Goal: Information Seeking & Learning: Learn about a topic

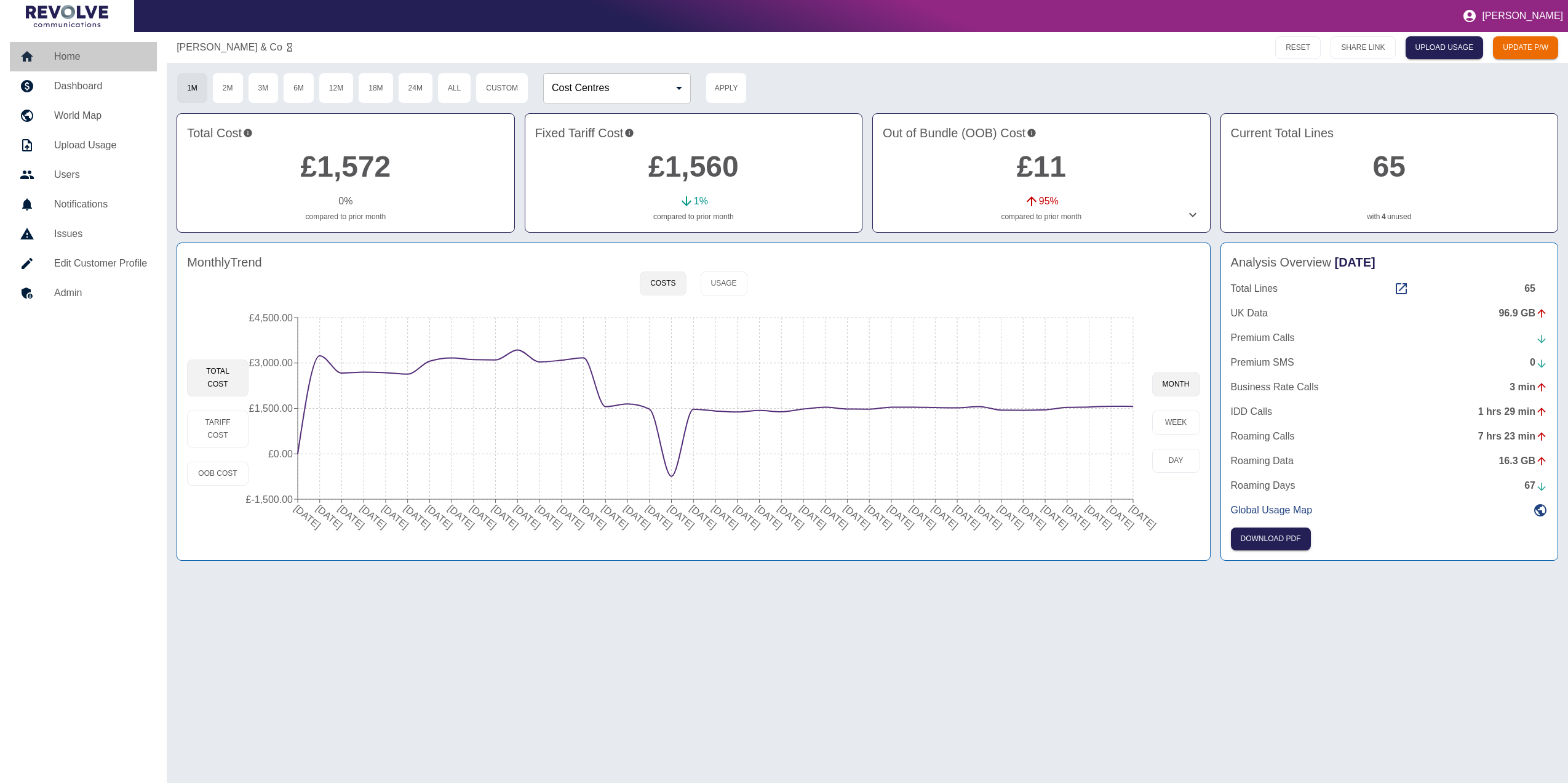
click at [94, 57] on h5 "Home" at bounding box center [100, 56] width 93 height 15
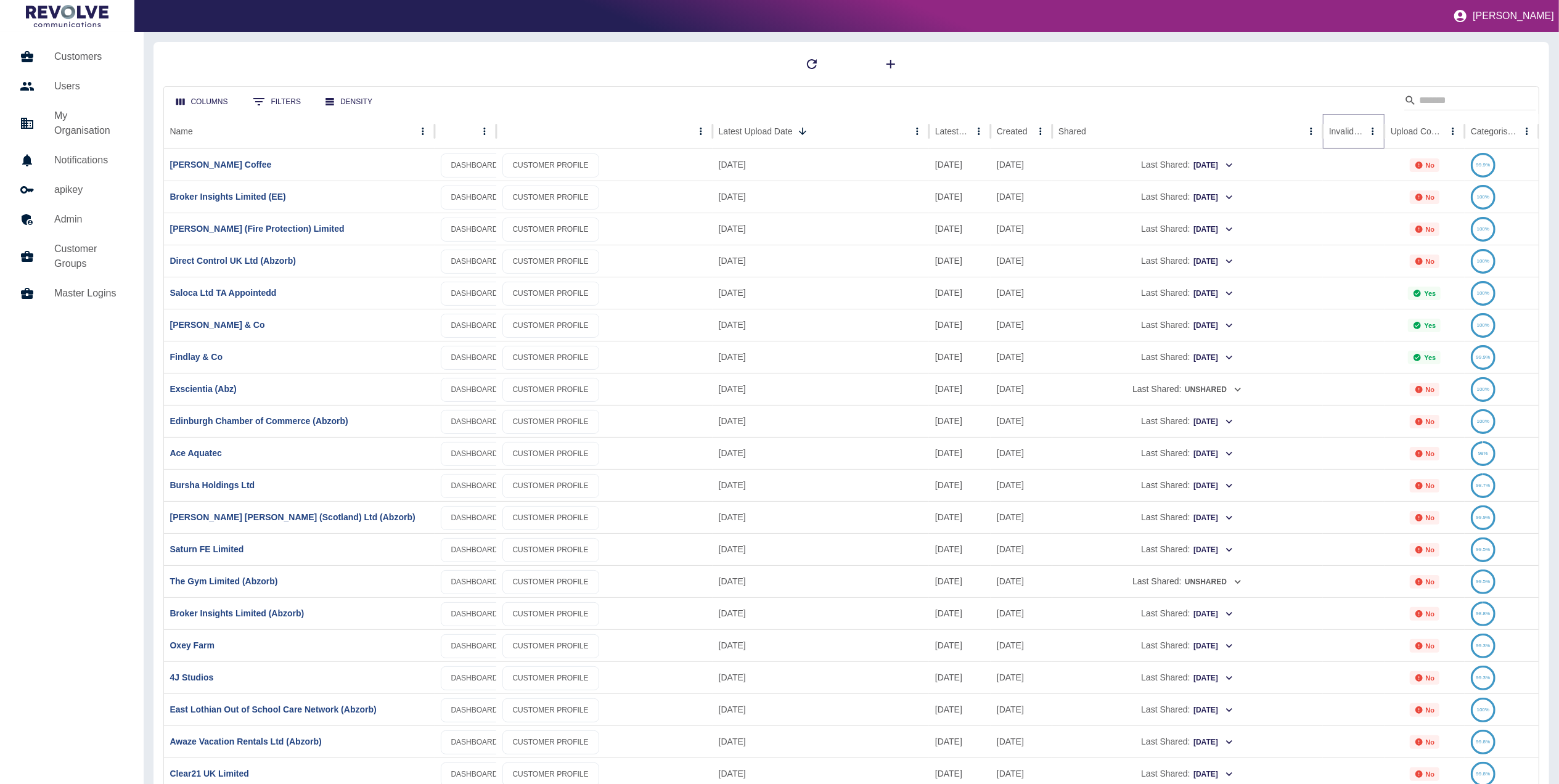
click at [1367, 130] on icon "Sort" at bounding box center [1372, 131] width 11 height 11
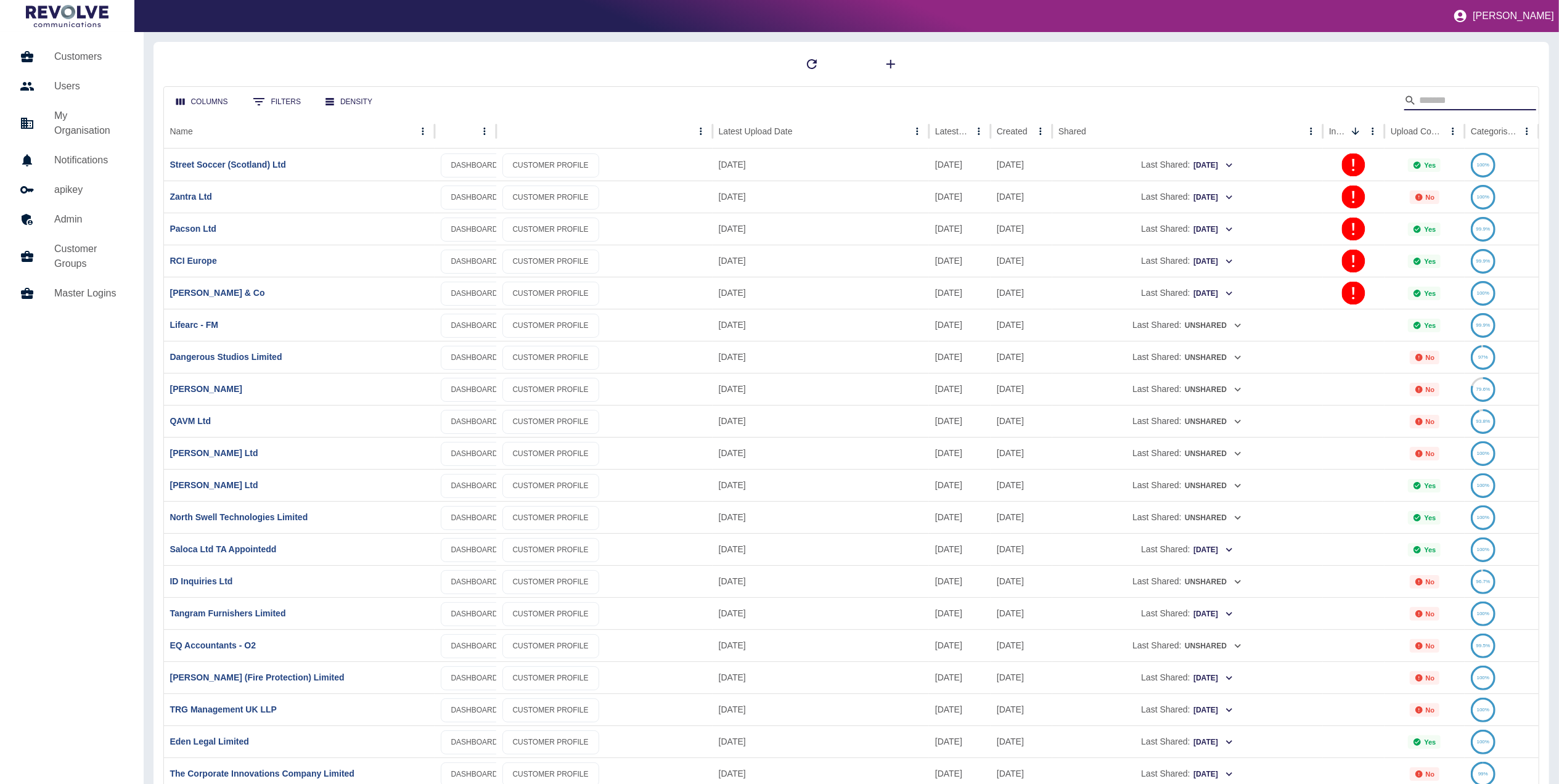
click at [1440, 99] on input "Search" at bounding box center [1468, 101] width 99 height 20
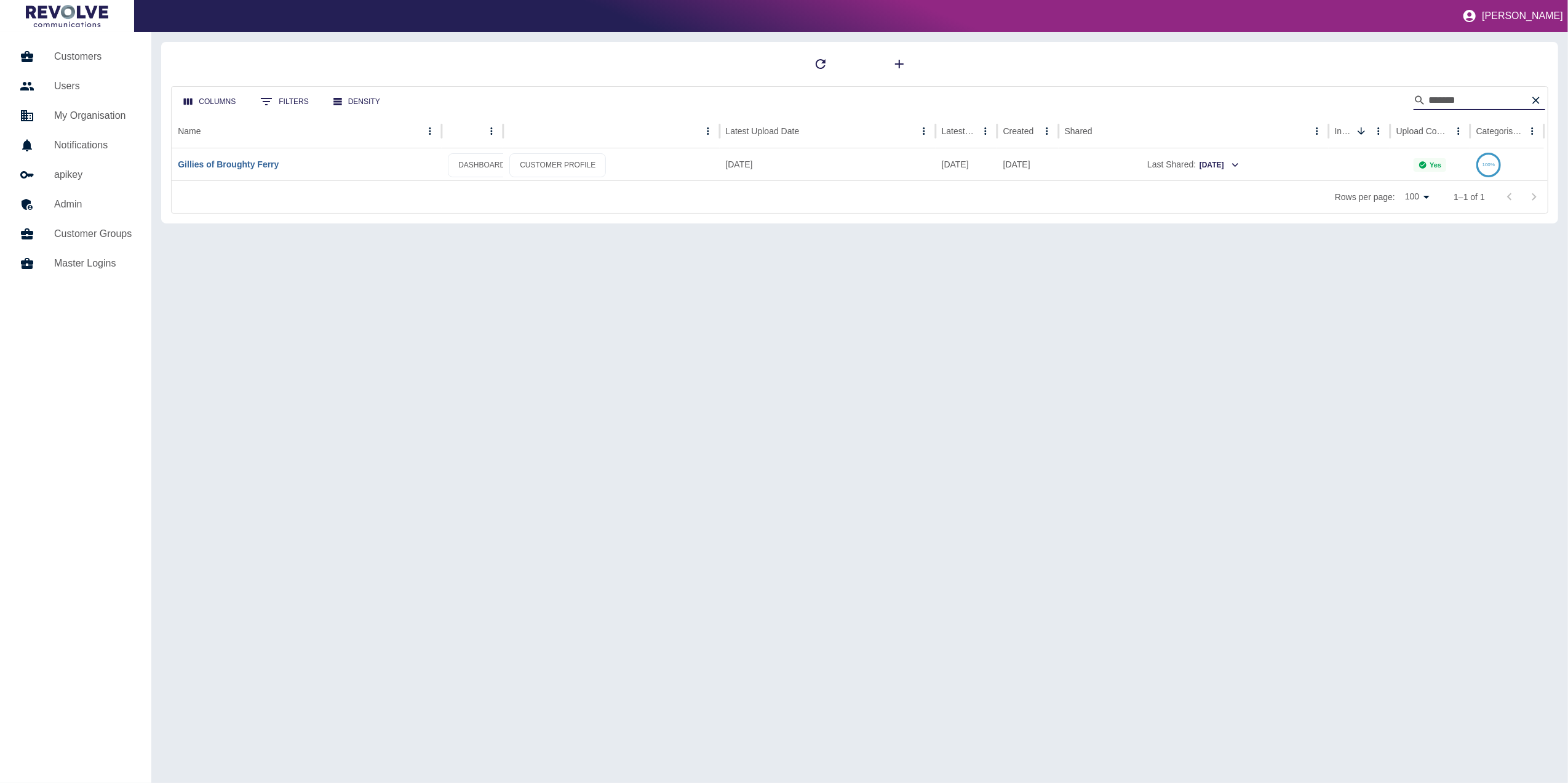
type input "*******"
click at [257, 168] on link "Gillies of Broughty Ferry" at bounding box center [227, 164] width 101 height 10
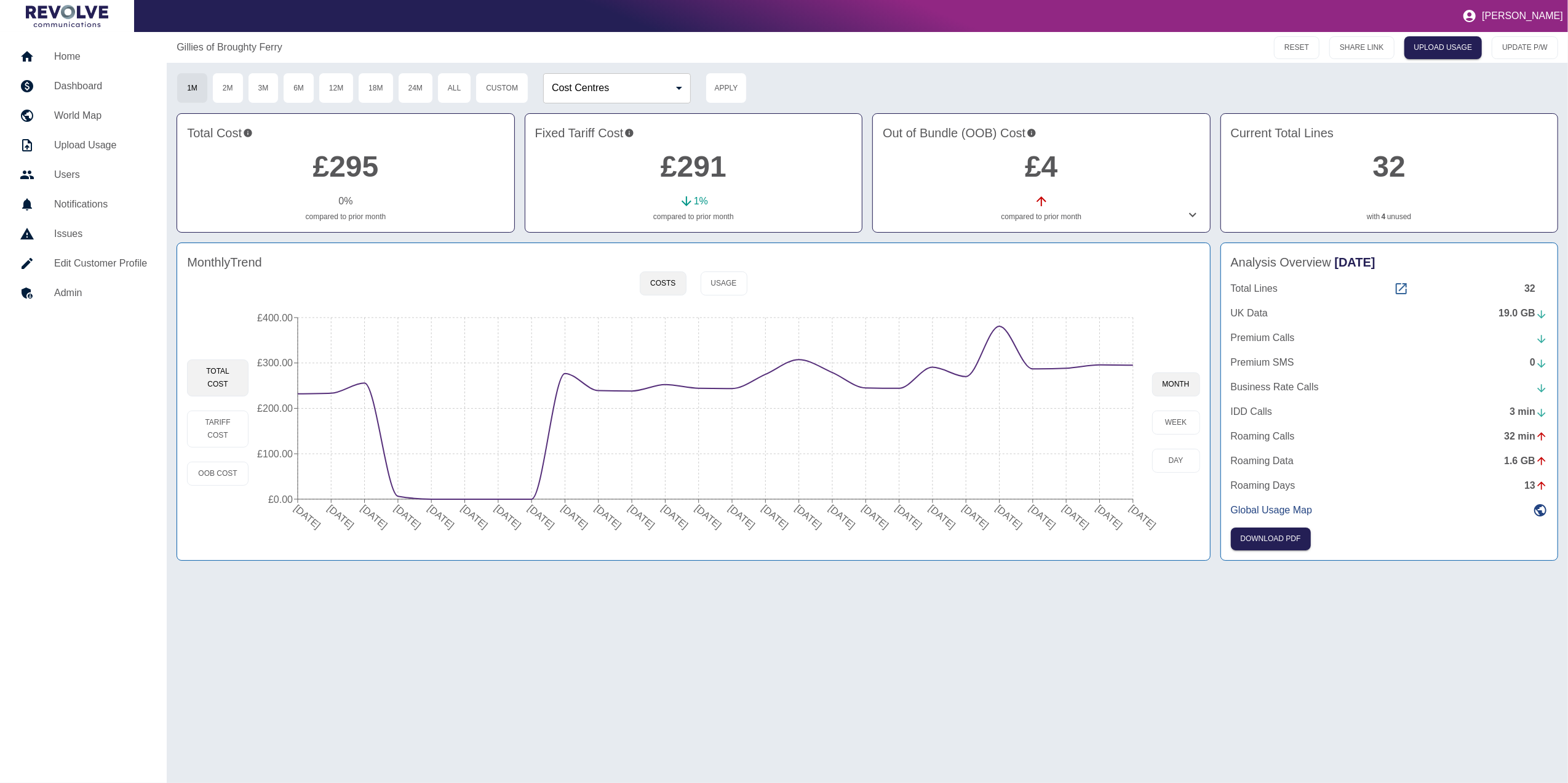
click at [1404, 287] on icon at bounding box center [1401, 288] width 15 height 15
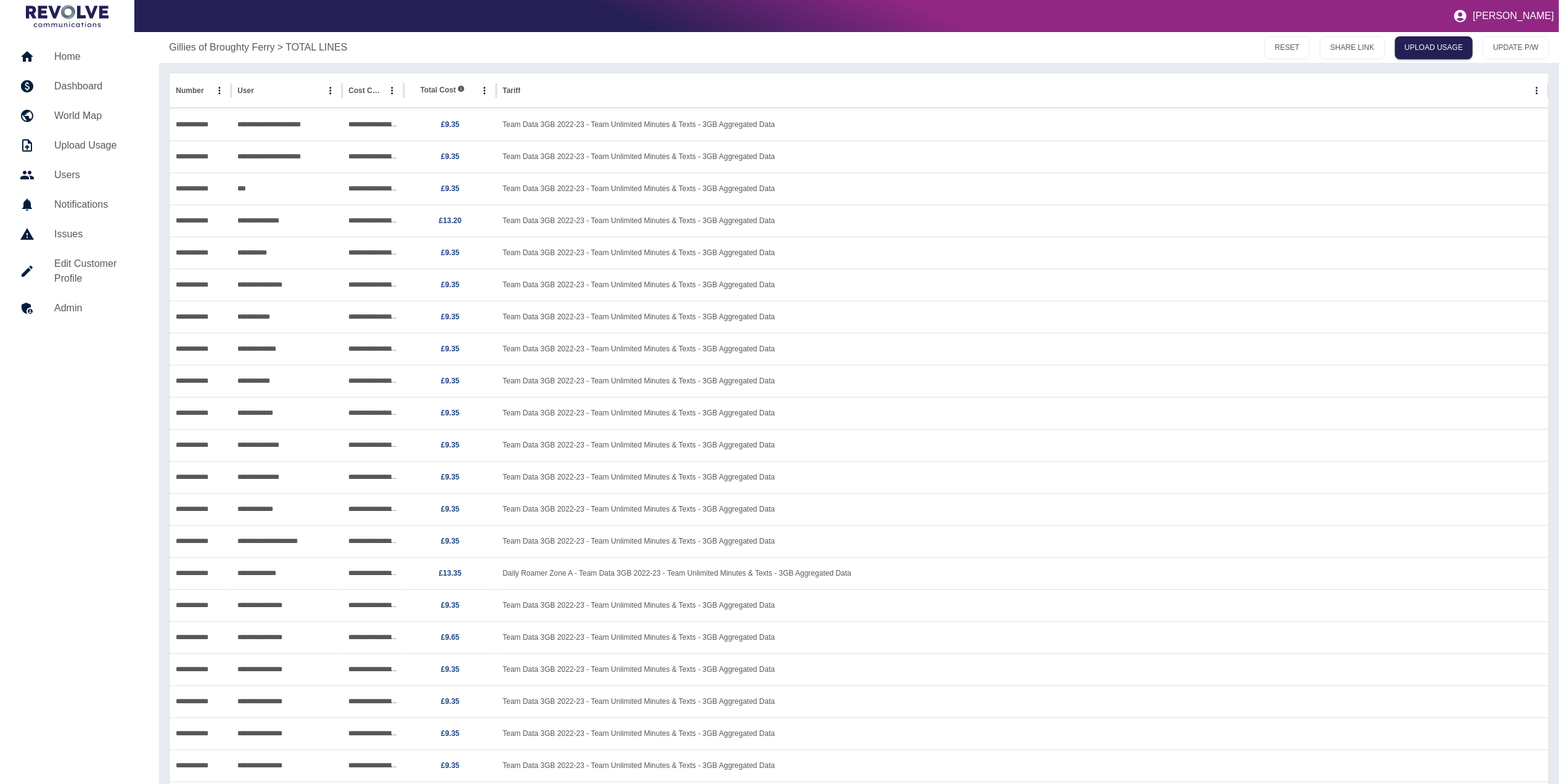
click at [80, 90] on h5 "Dashboard" at bounding box center [96, 86] width 85 height 15
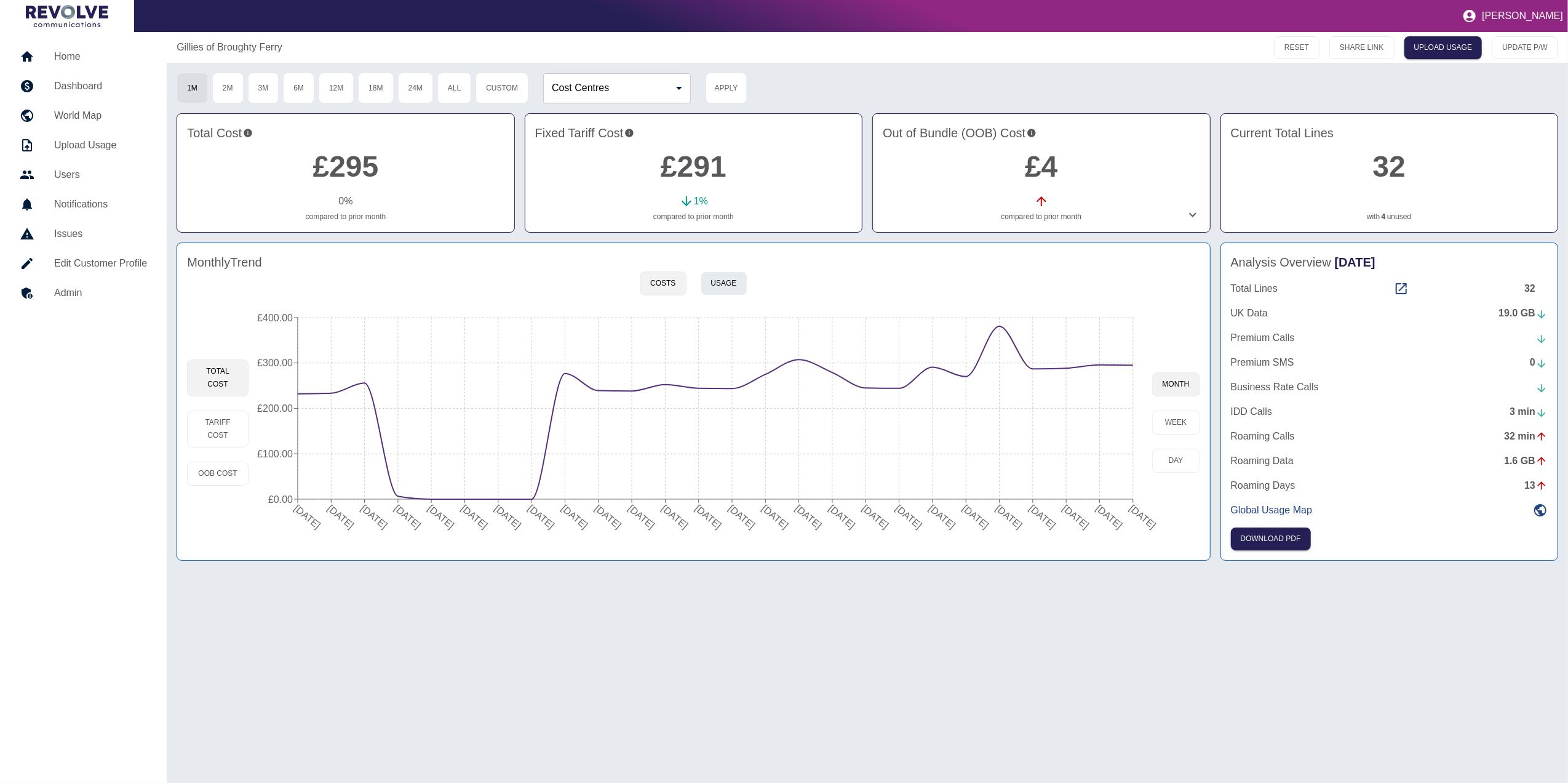
click at [718, 286] on button "Usage" at bounding box center [723, 283] width 47 height 24
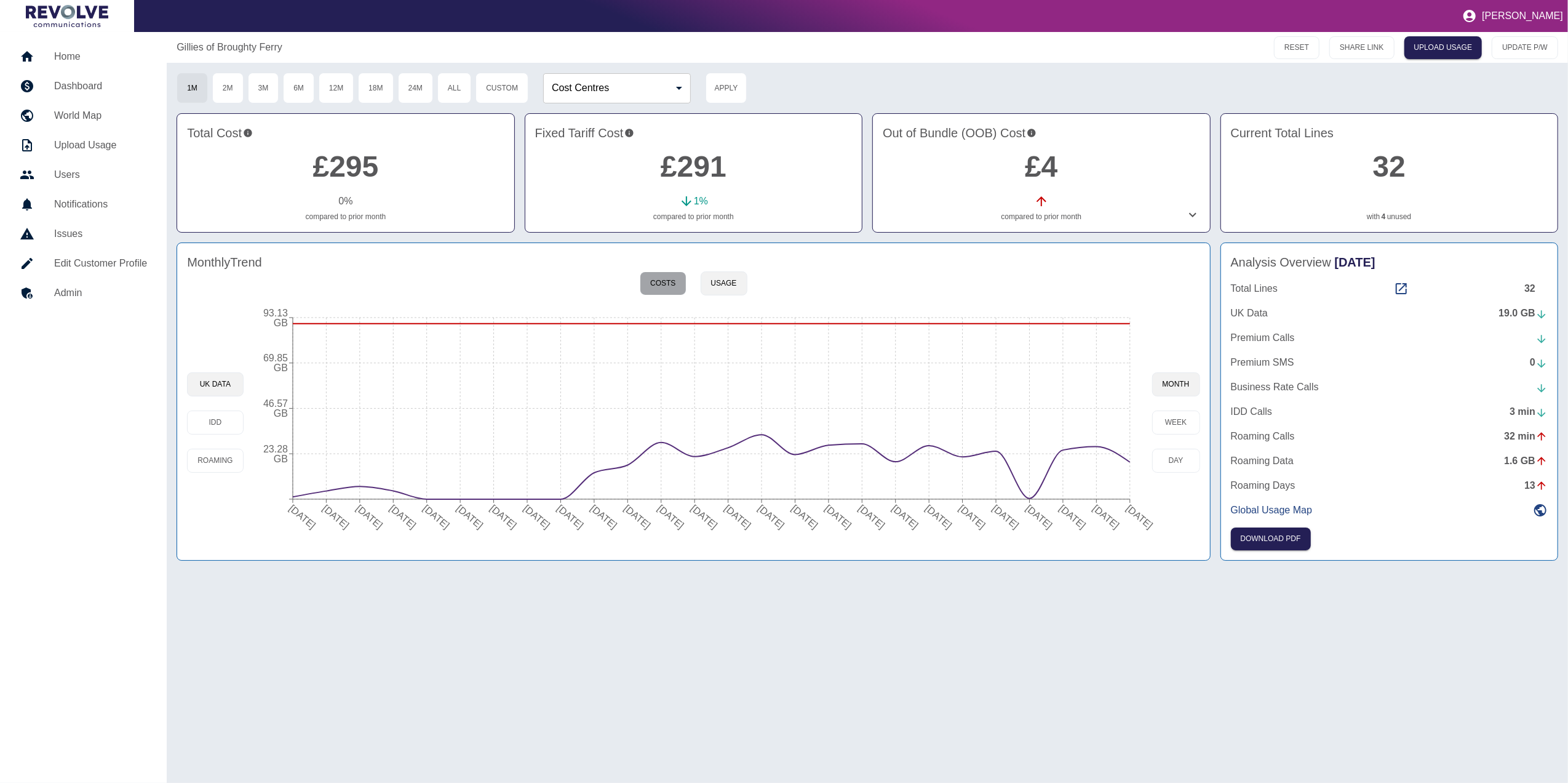
click at [672, 286] on button "Costs" at bounding box center [662, 283] width 46 height 24
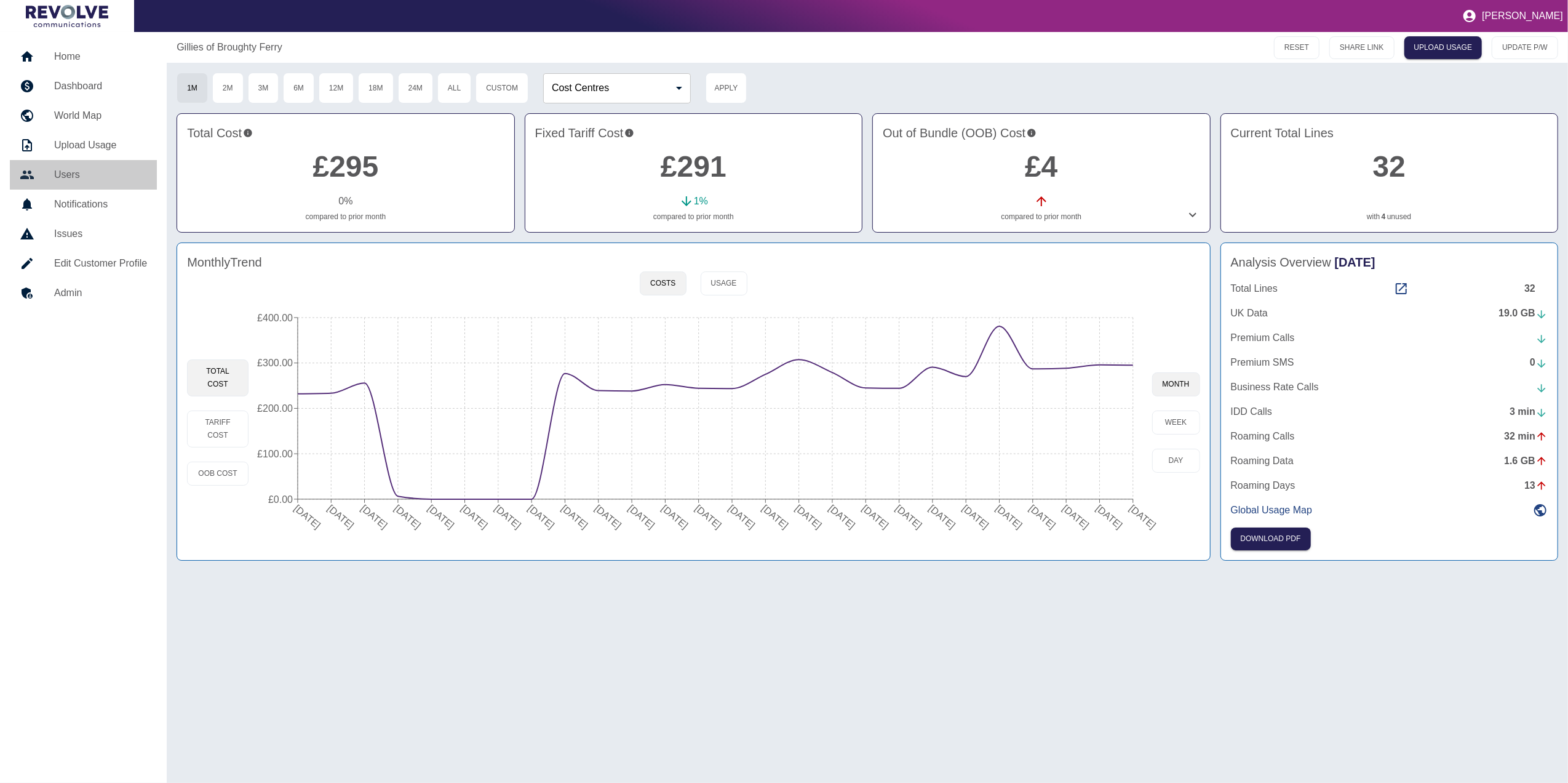
click at [86, 177] on h5 "Users" at bounding box center [100, 174] width 93 height 15
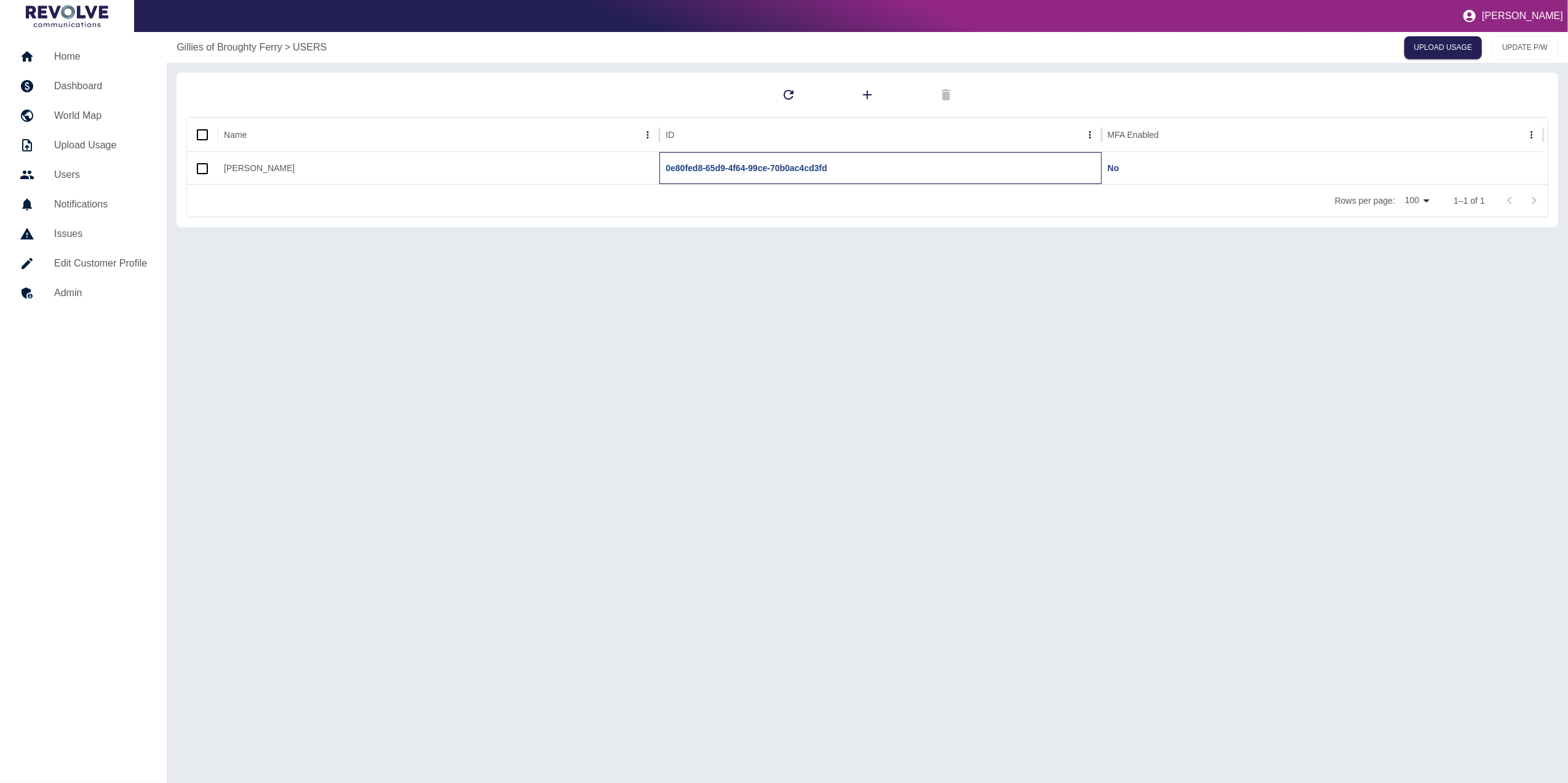
click at [685, 157] on div "0e80fed8-65d9-4f64-99ce-70b0ac4cd3fd" at bounding box center [880, 168] width 441 height 32
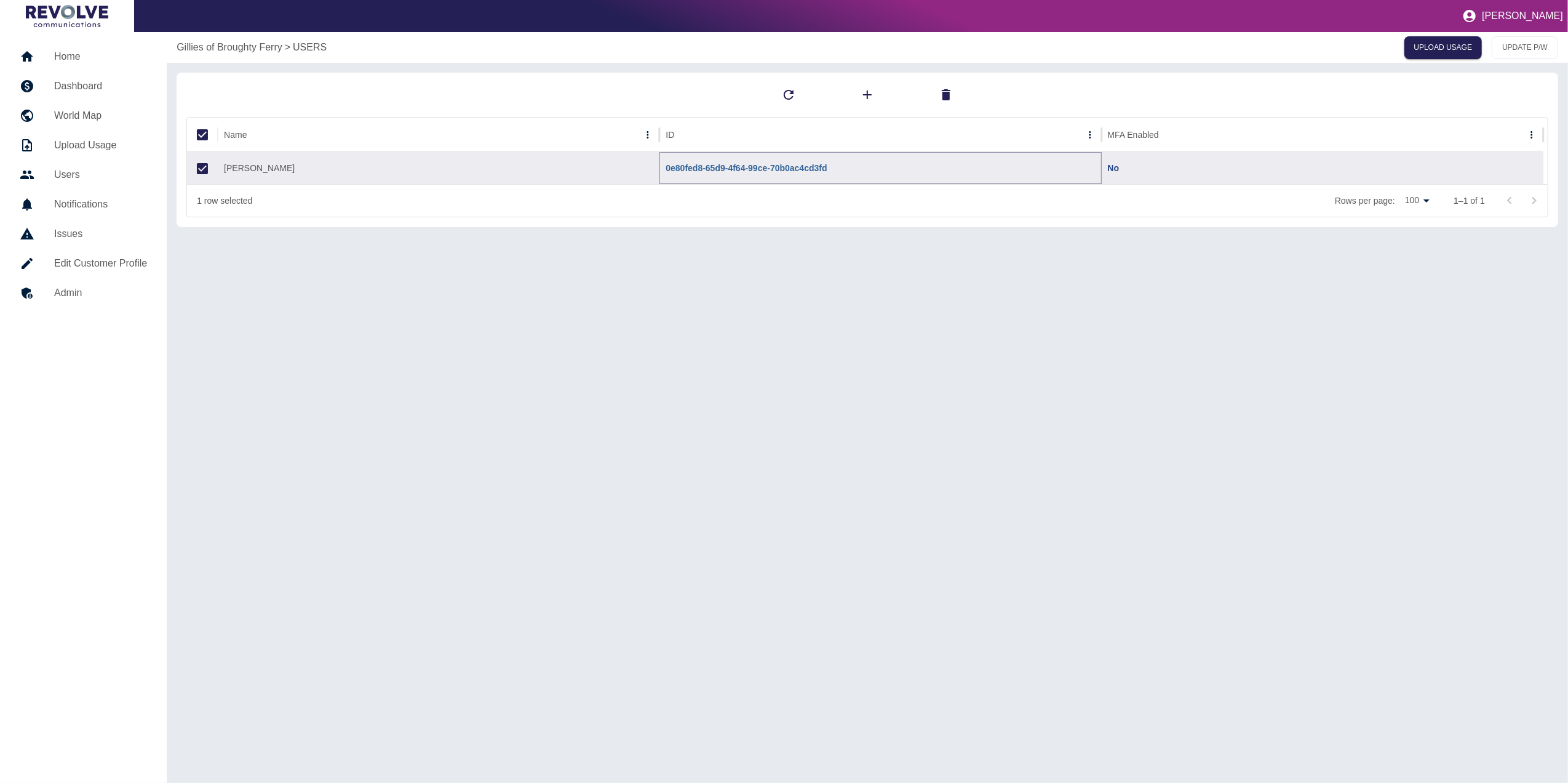
click at [692, 165] on link "0e80fed8-65d9-4f64-99ce-70b0ac4cd3fd" at bounding box center [746, 168] width 161 height 10
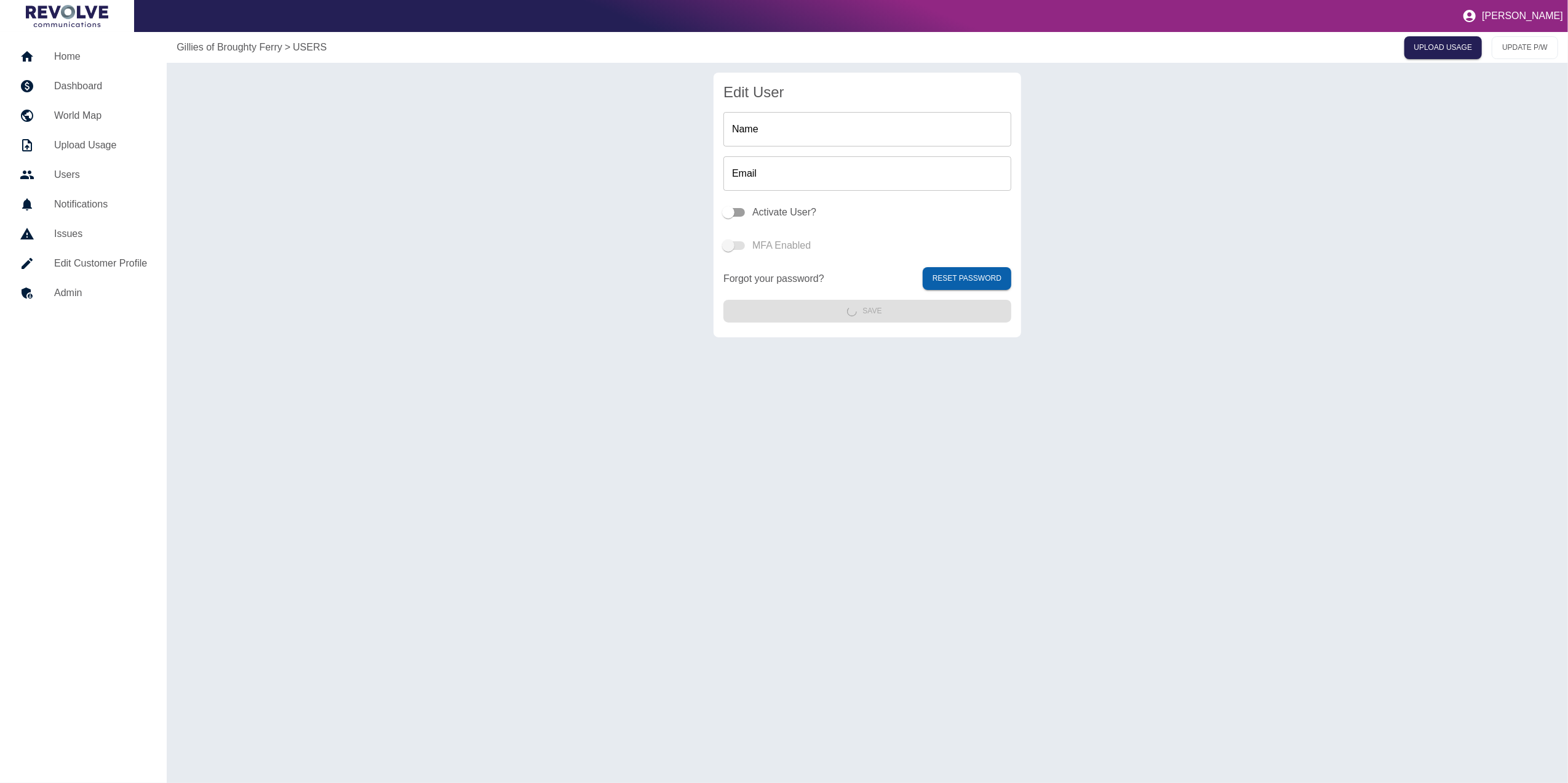
type input "**********"
click at [83, 86] on h5 "Dashboard" at bounding box center [100, 86] width 93 height 15
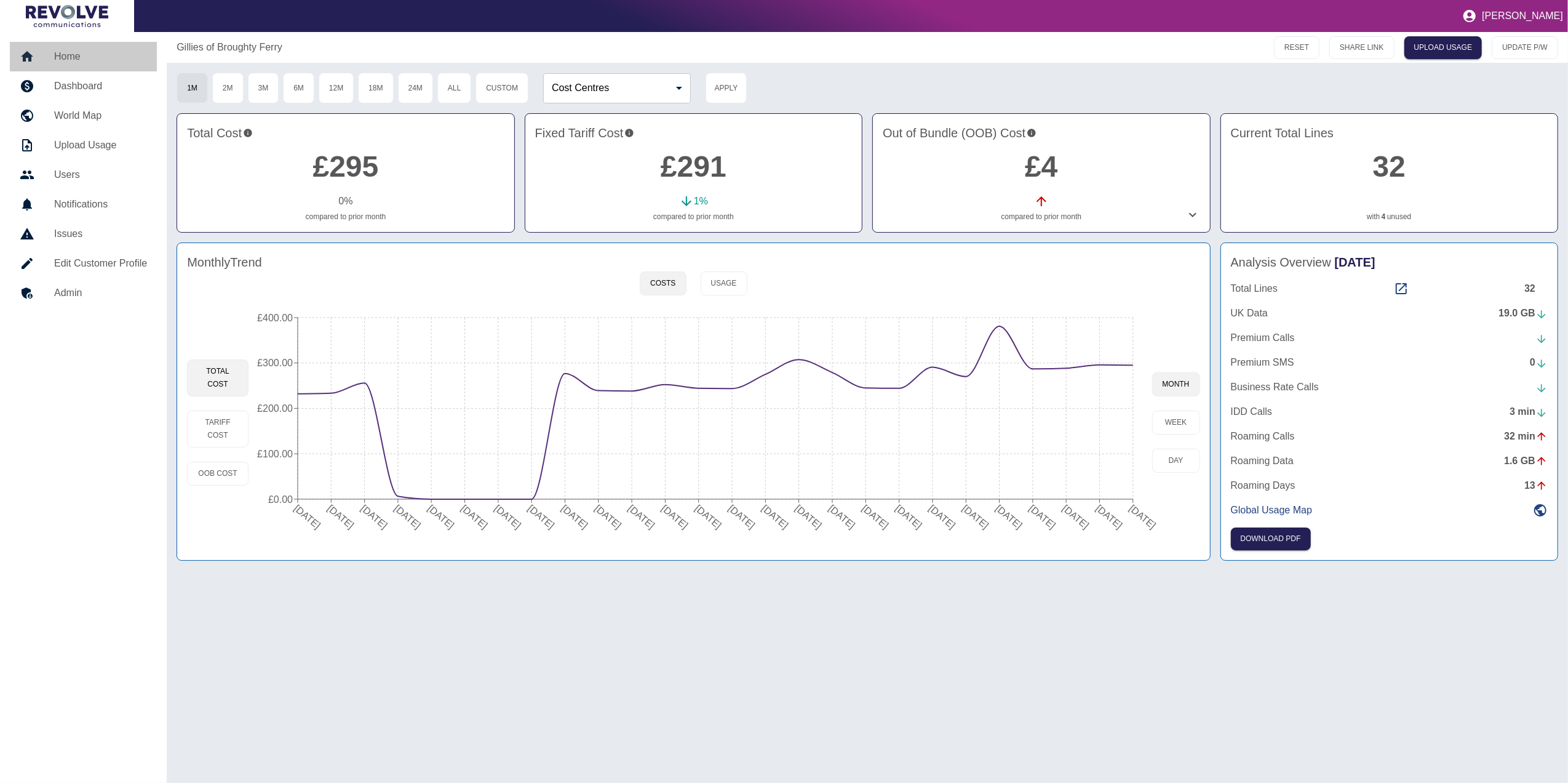
click at [90, 53] on h5 "Home" at bounding box center [100, 56] width 93 height 15
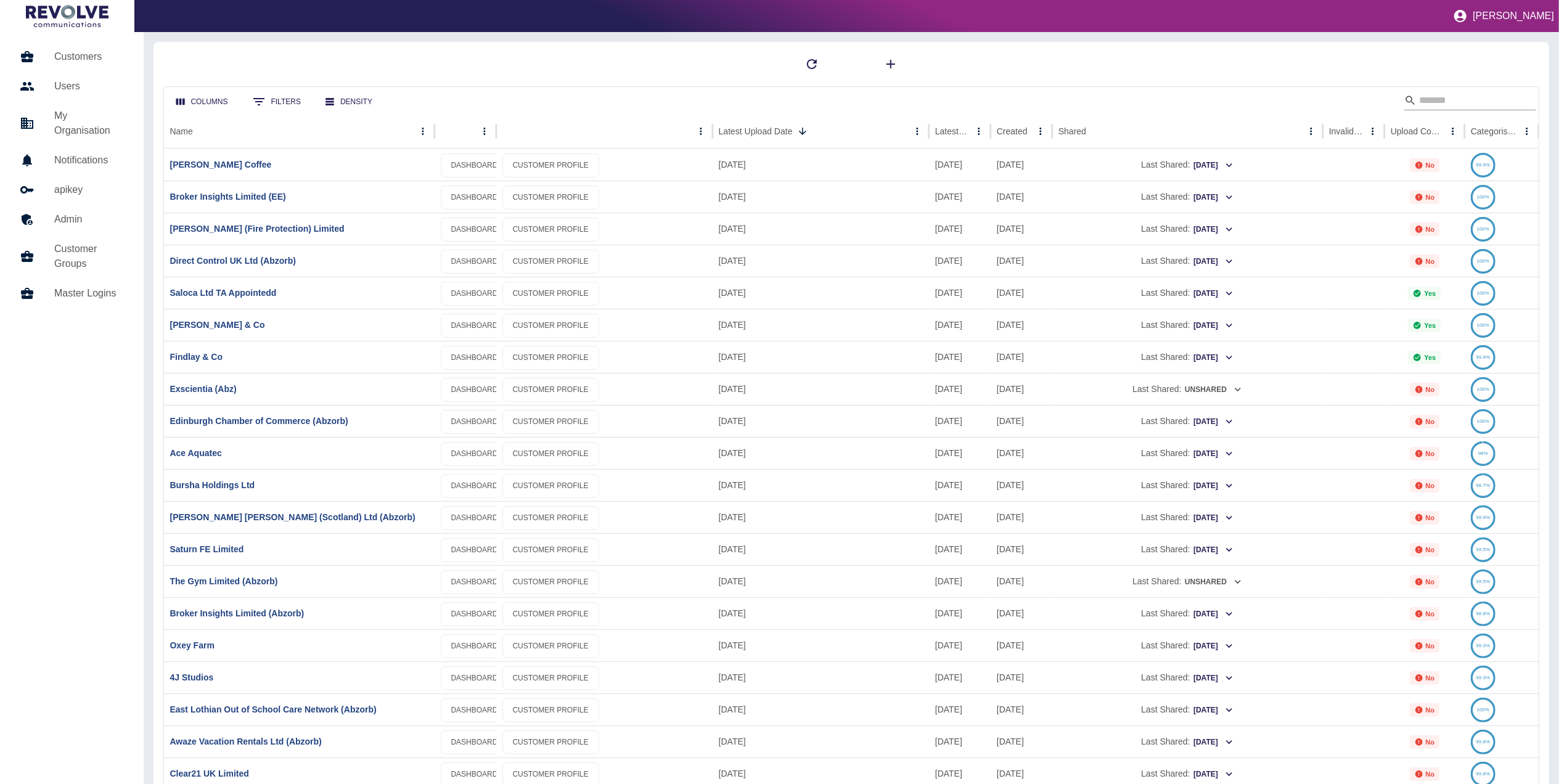
click at [1450, 103] on input "Search" at bounding box center [1468, 101] width 99 height 20
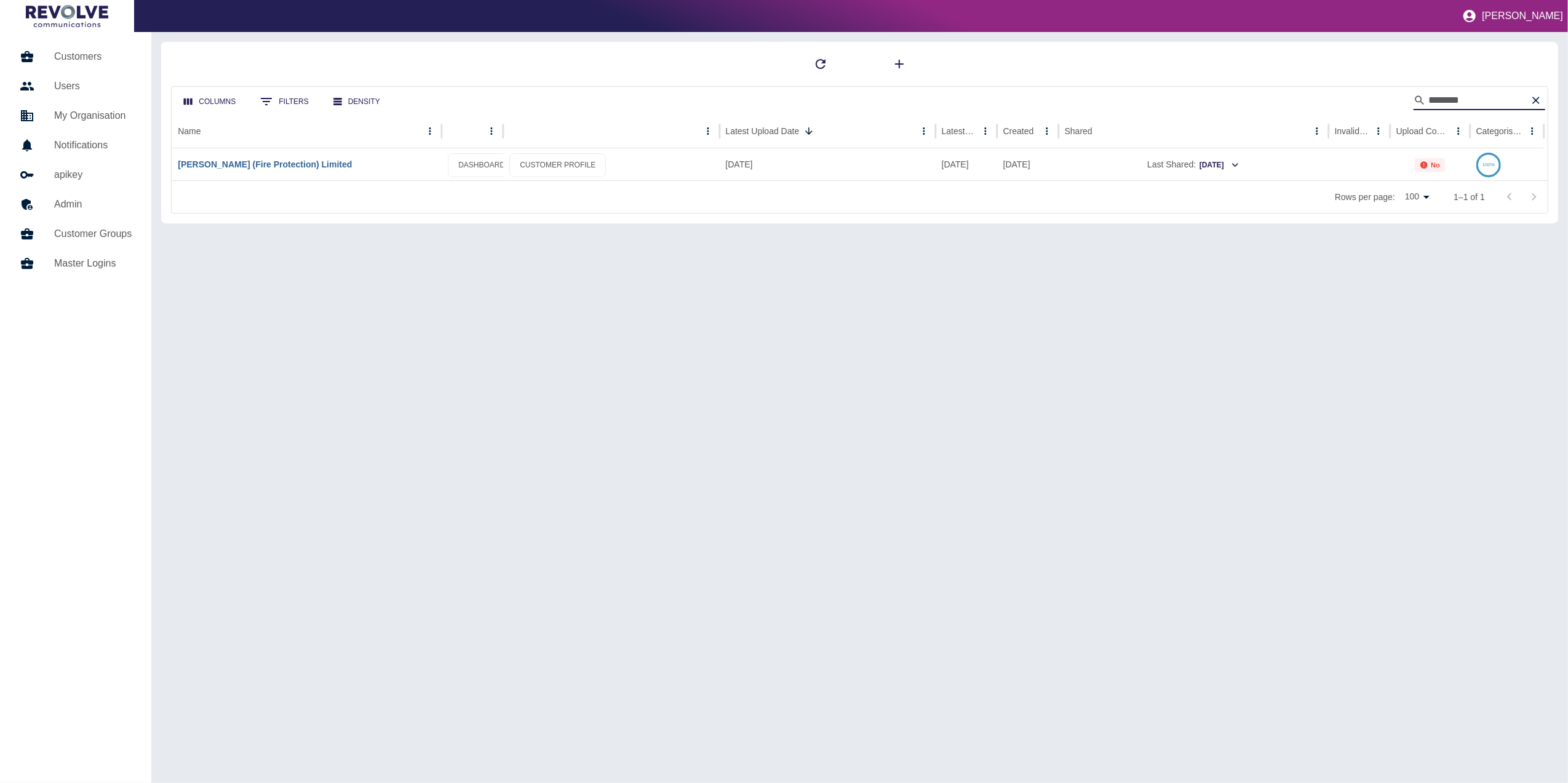
type input "*******"
click at [279, 162] on link "[PERSON_NAME] (Fire Protection) Limited" at bounding box center [264, 164] width 174 height 10
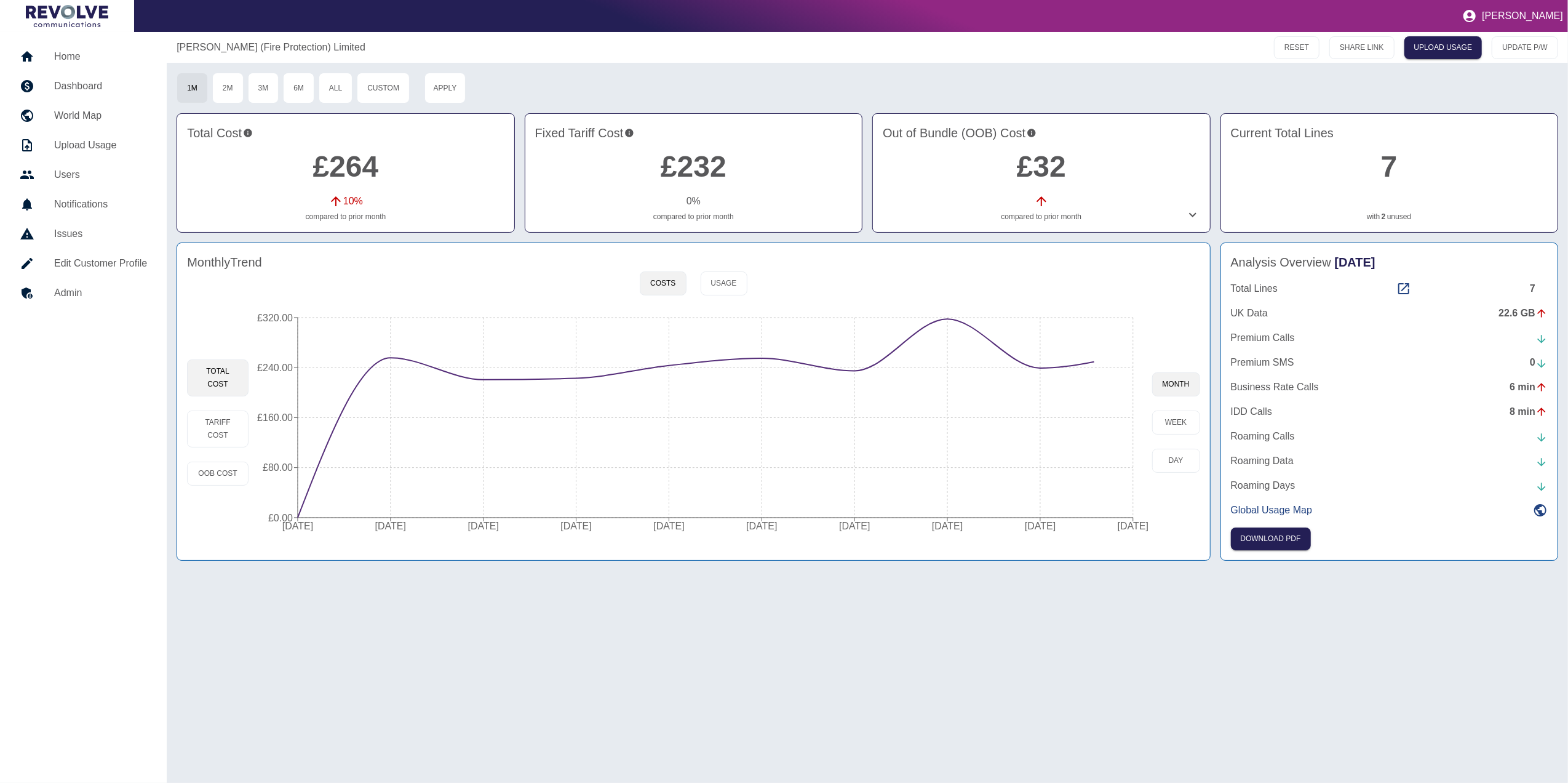
drag, startPoint x: 404, startPoint y: 40, endPoint x: 90, endPoint y: 48, distance: 314.1
click at [90, 48] on div "Home Dashboard World Map Upload Usage Users Notifications Issues Edit Customer …" at bounding box center [784, 406] width 1568 height 750
copy p "[PERSON_NAME] (Fire Protection) Limited"
click at [1008, 268] on div "Monthly Trend" at bounding box center [693, 262] width 1013 height 19
click at [99, 48] on link "Home" at bounding box center [84, 57] width 147 height 30
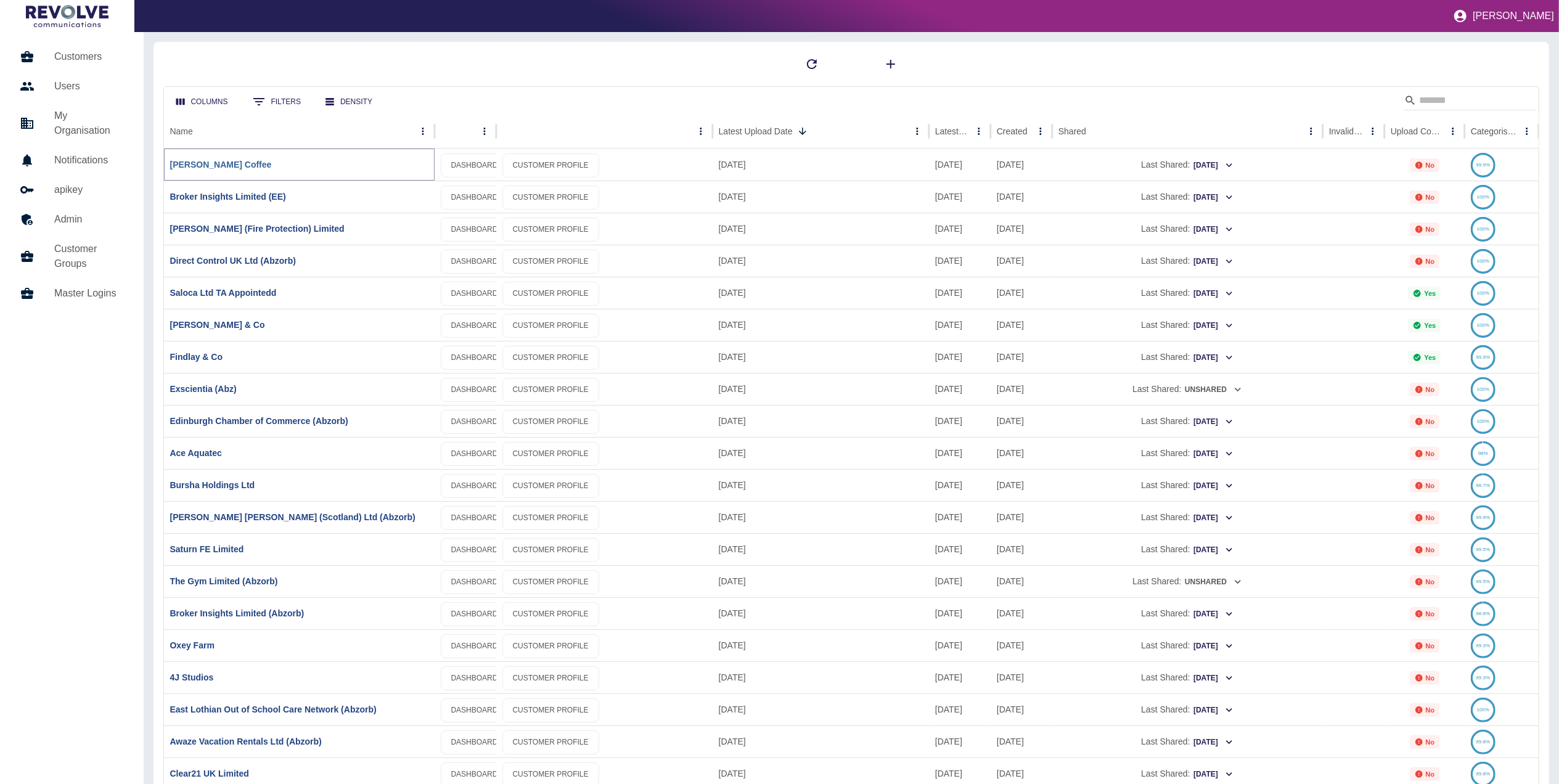
click at [191, 161] on link "[PERSON_NAME] Coffee" at bounding box center [221, 165] width 102 height 10
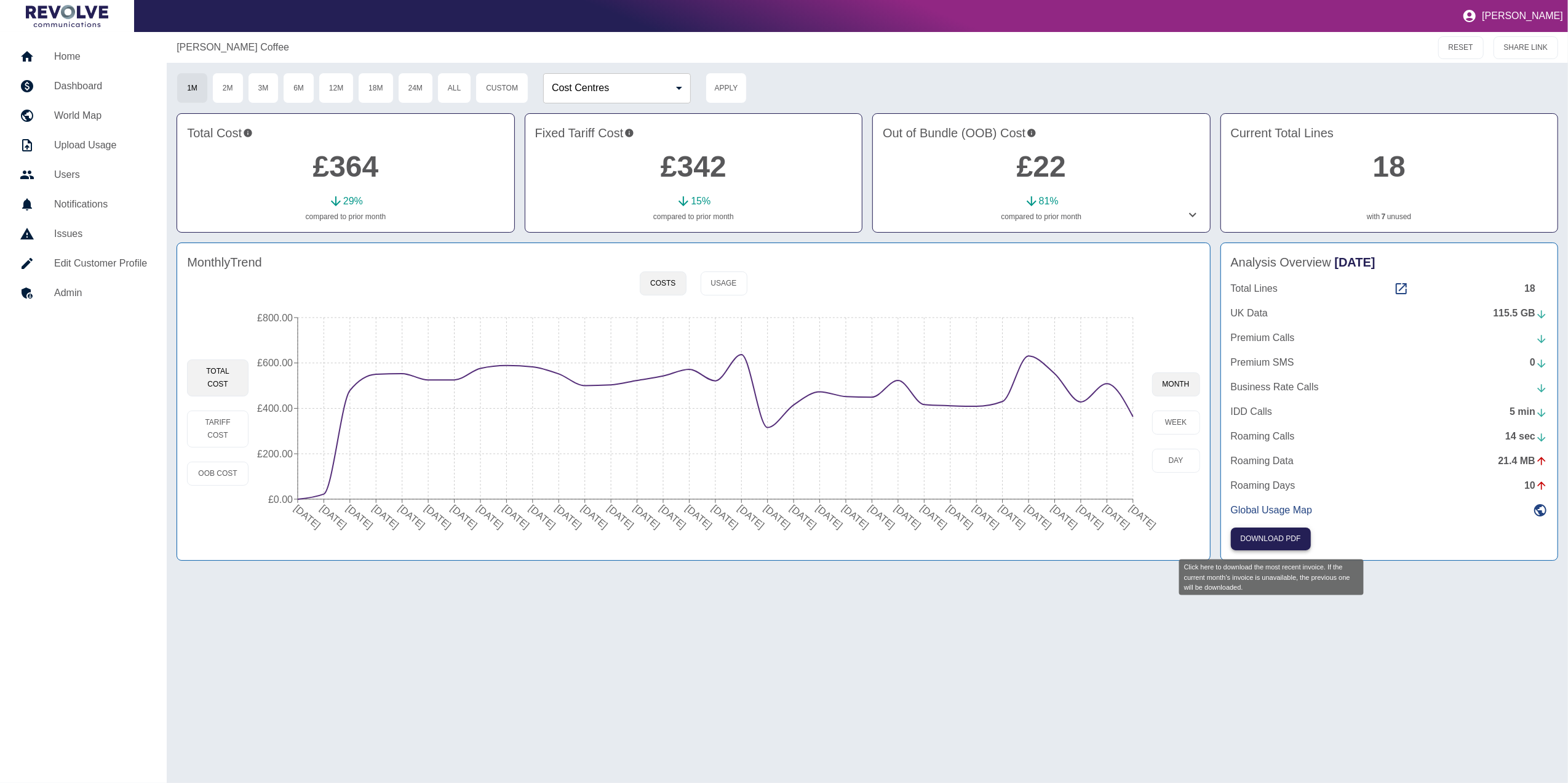
click at [1260, 528] on button "Download PDF" at bounding box center [1271, 538] width 80 height 23
click at [92, 305] on link "Admin" at bounding box center [84, 293] width 147 height 30
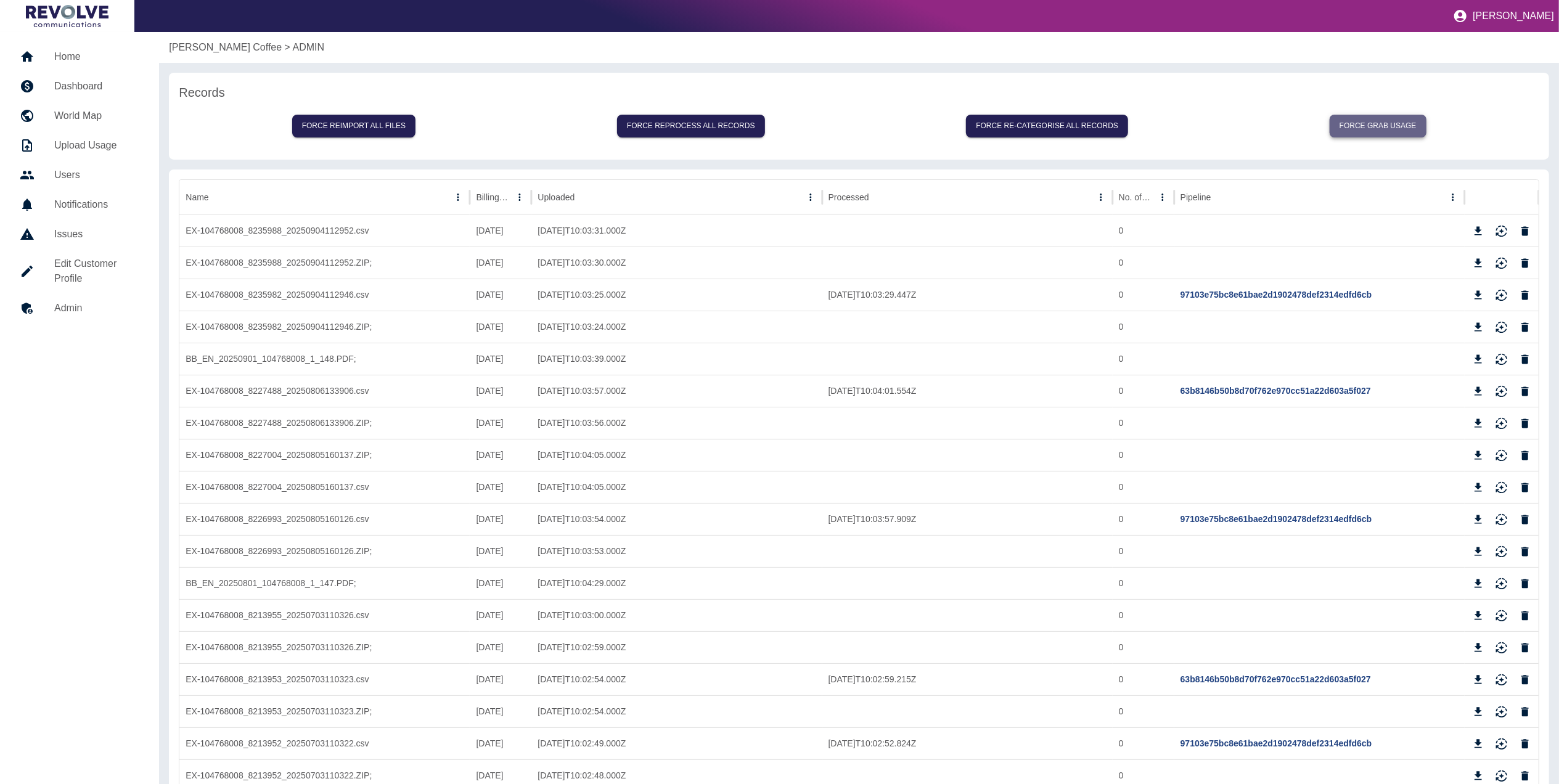
click at [1383, 120] on button "Force grab usage" at bounding box center [1377, 126] width 97 height 23
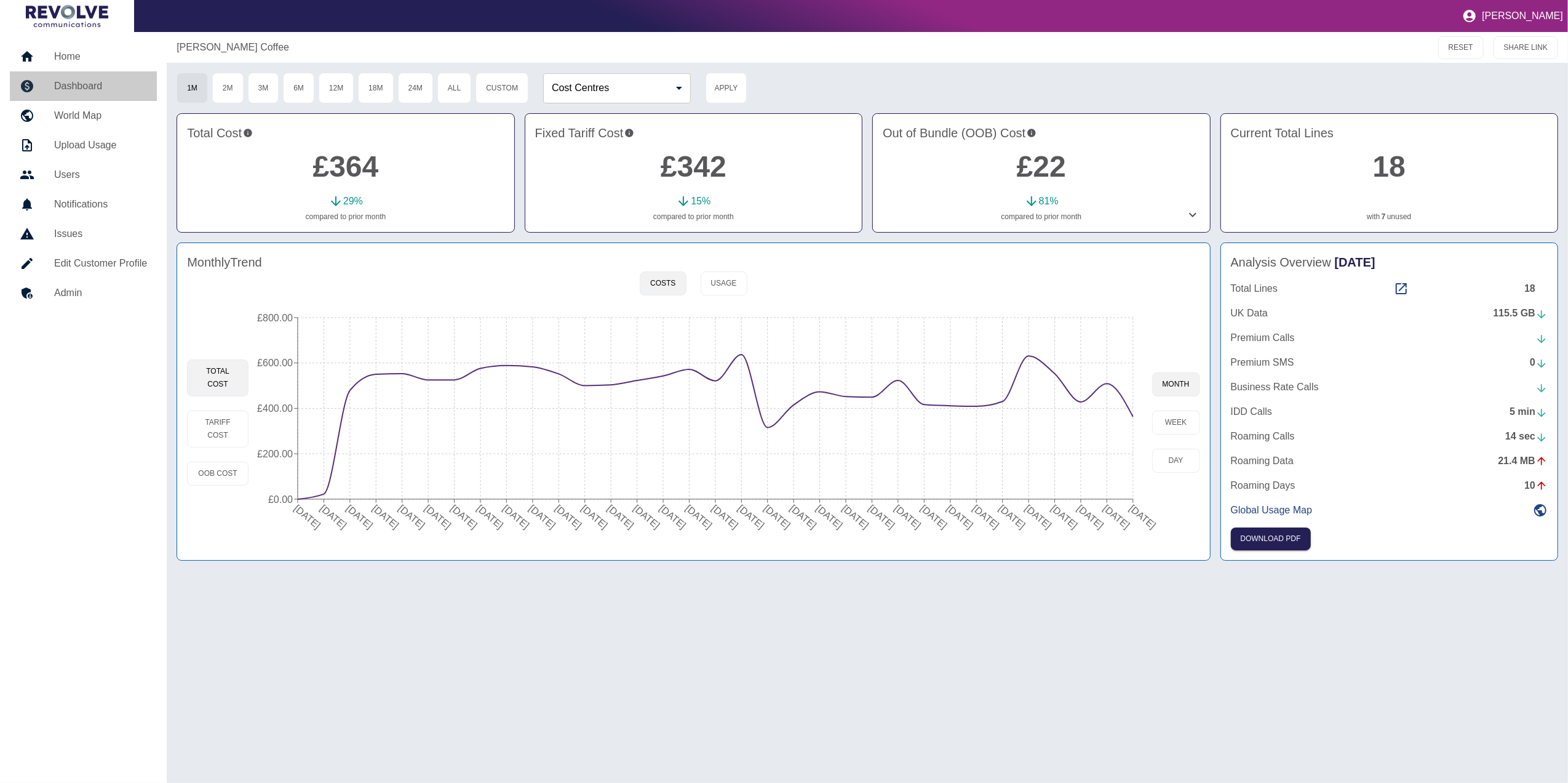
click at [94, 86] on h5 "Dashboard" at bounding box center [100, 86] width 93 height 15
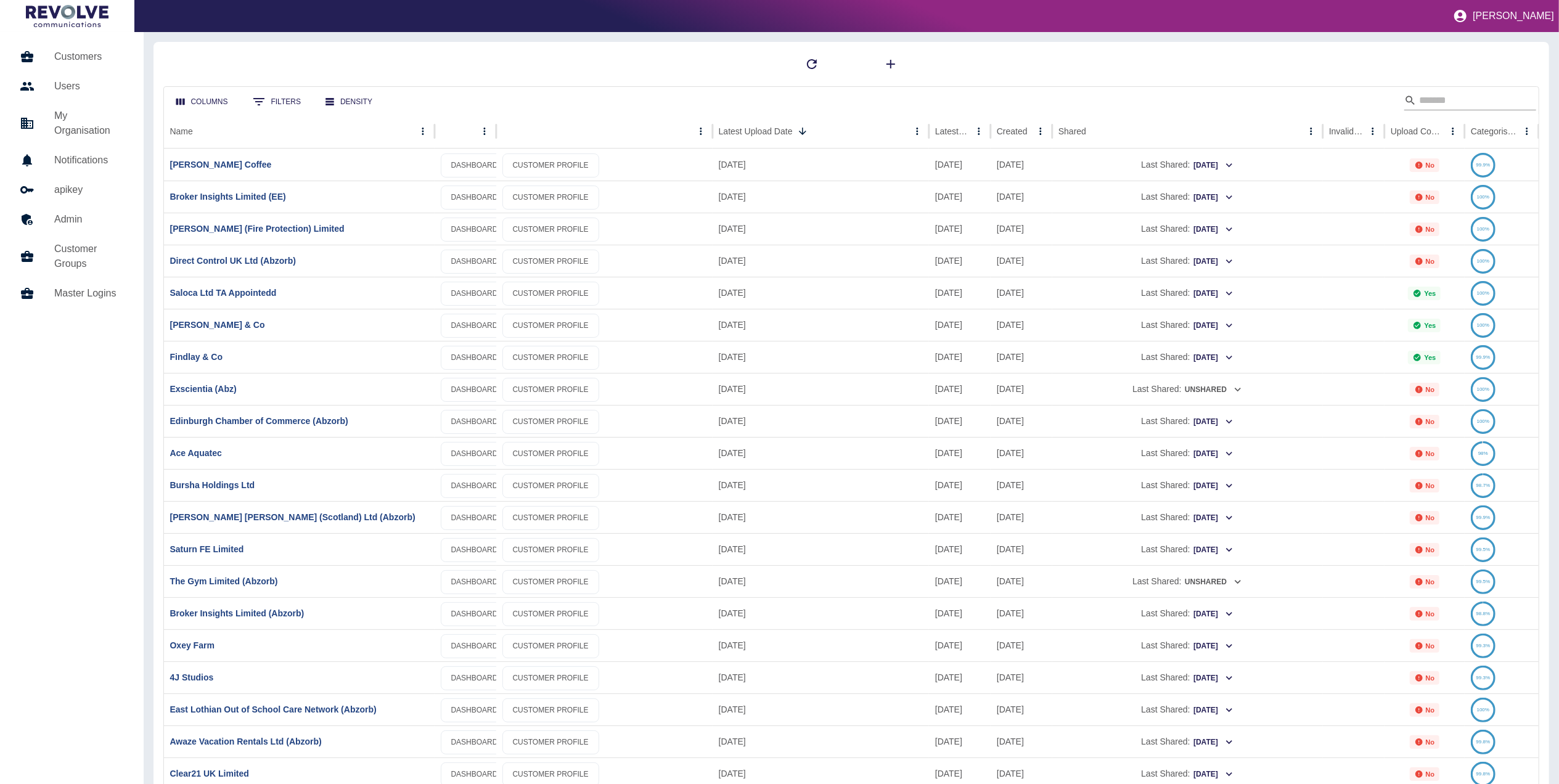
click at [1480, 96] on input "Search" at bounding box center [1468, 101] width 99 height 20
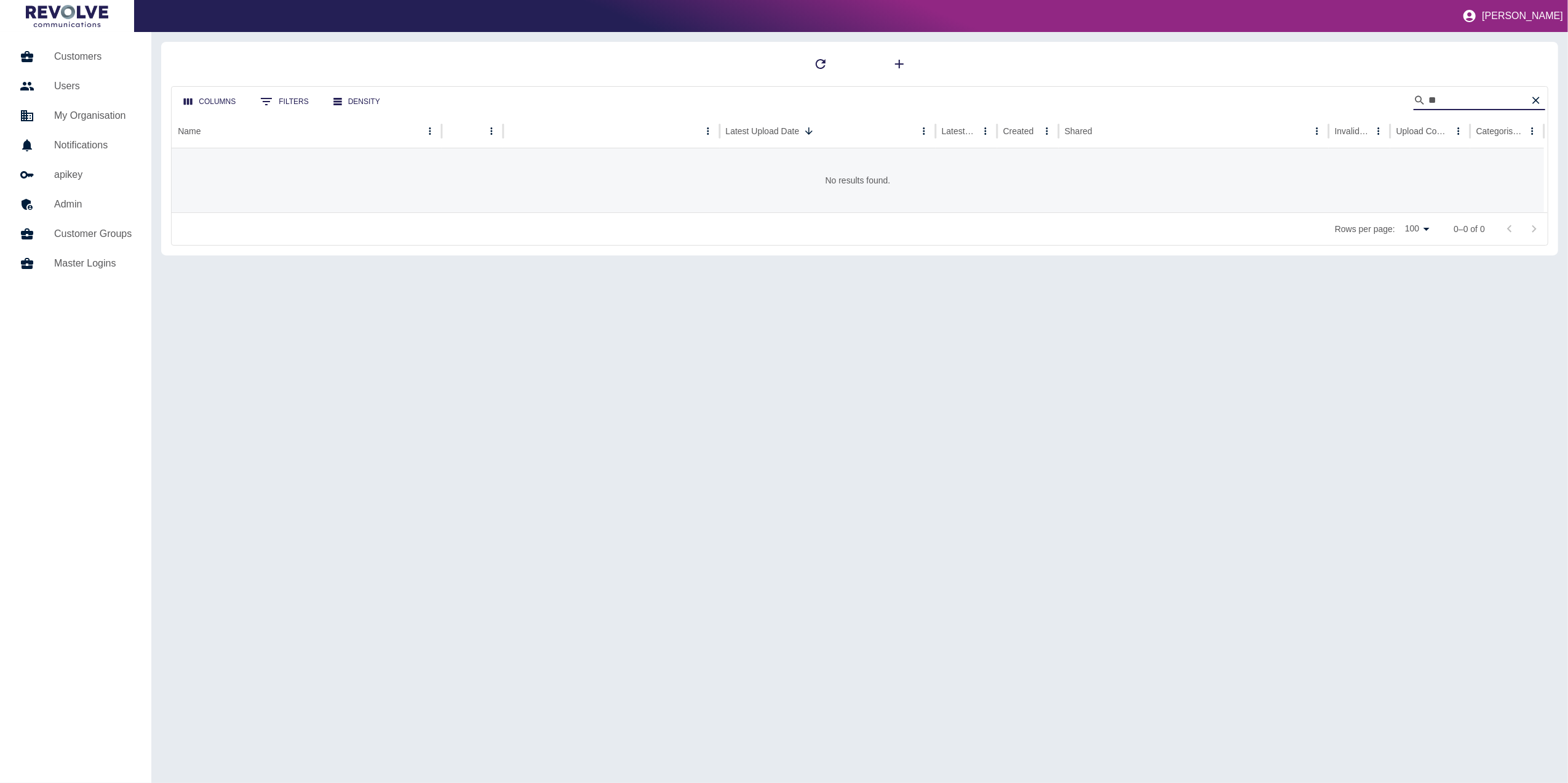
type input "*"
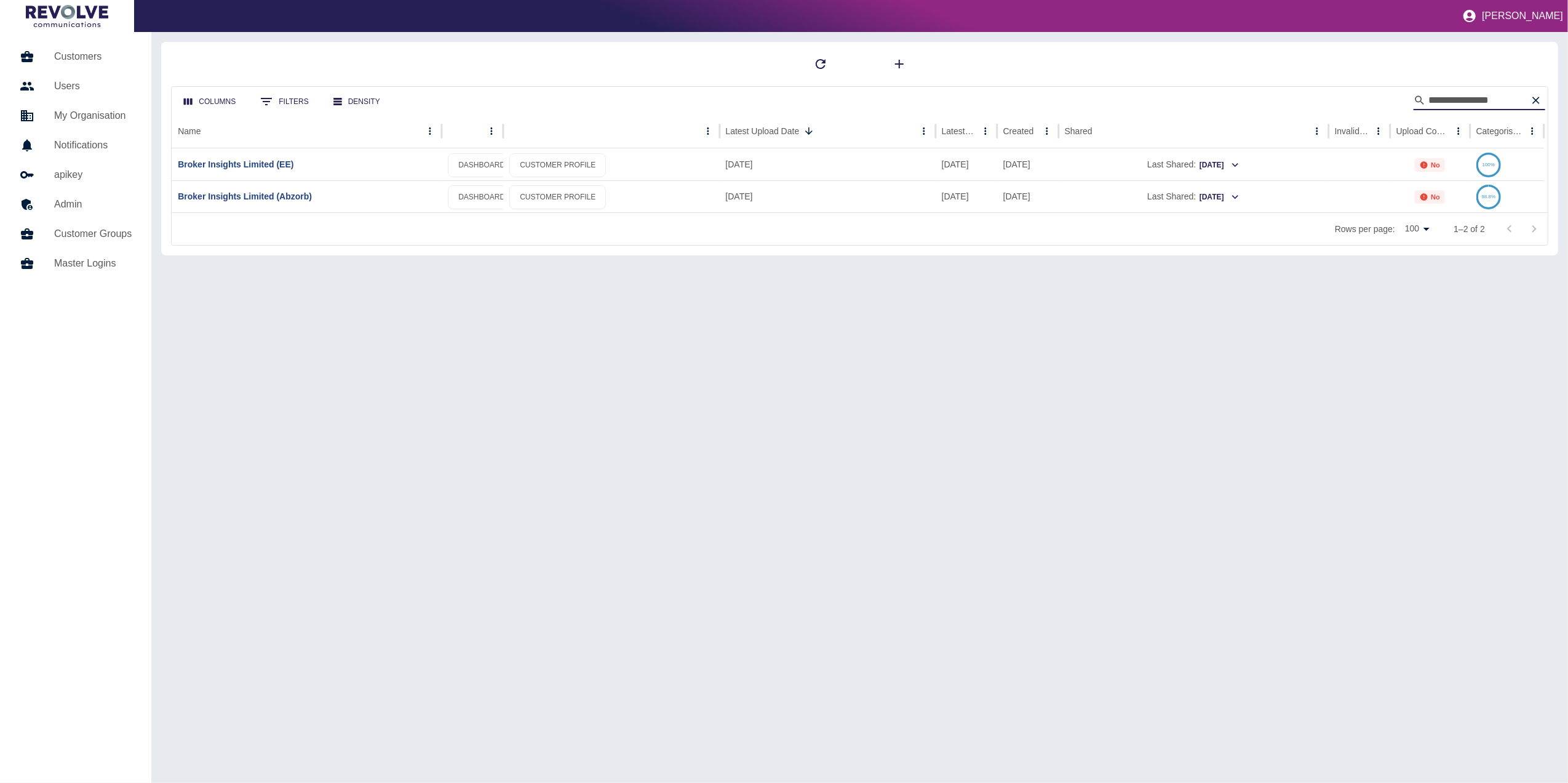
type input "**********"
drag, startPoint x: 1066, startPoint y: 100, endPoint x: 1083, endPoint y: 97, distance: 17.3
click at [1083, 97] on div "**********" at bounding box center [860, 100] width 1377 height 27
click at [271, 165] on link "Broker Insights Limited (EE)" at bounding box center [235, 164] width 116 height 10
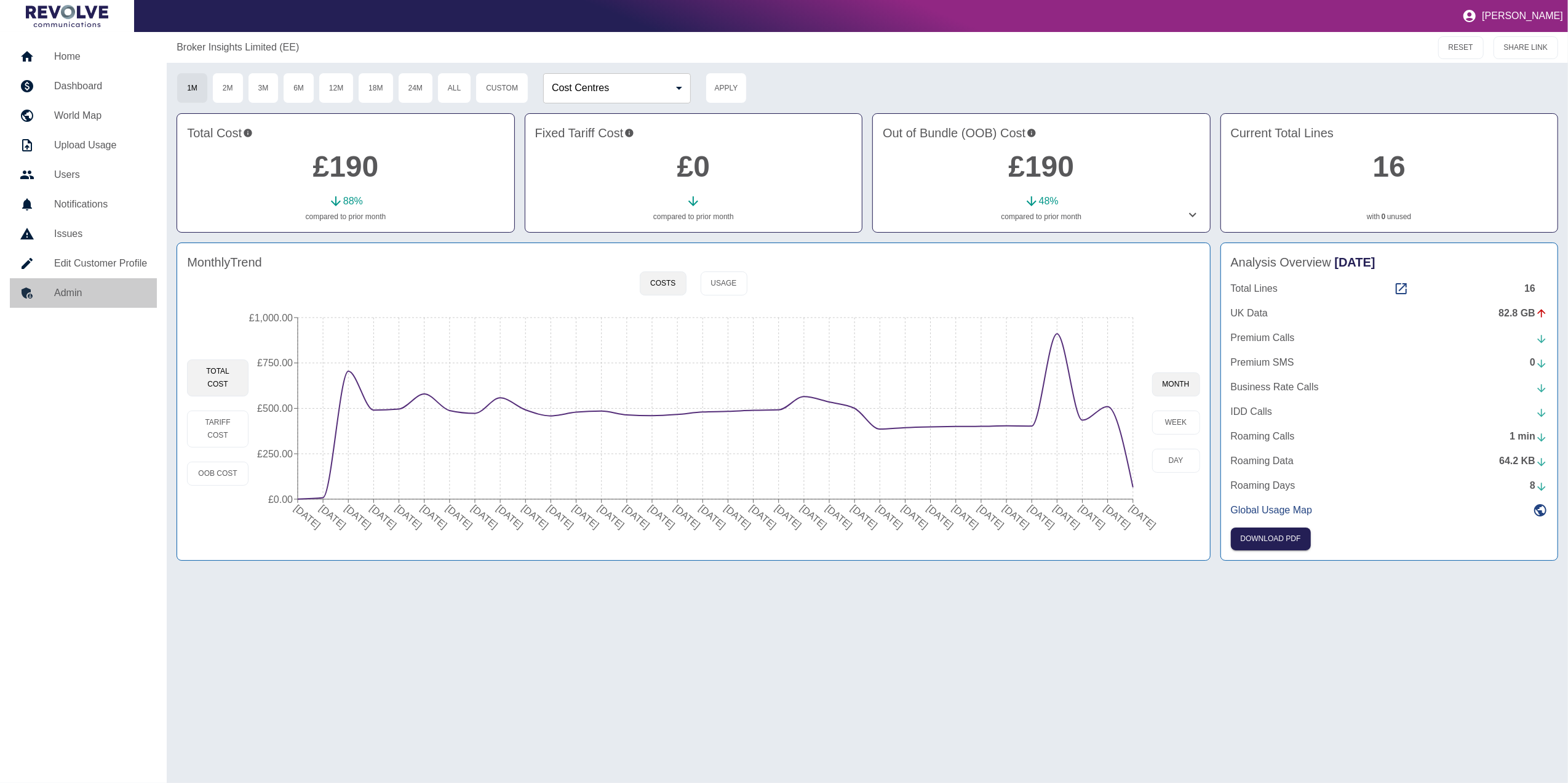
click at [77, 297] on h5 "Admin" at bounding box center [100, 293] width 93 height 15
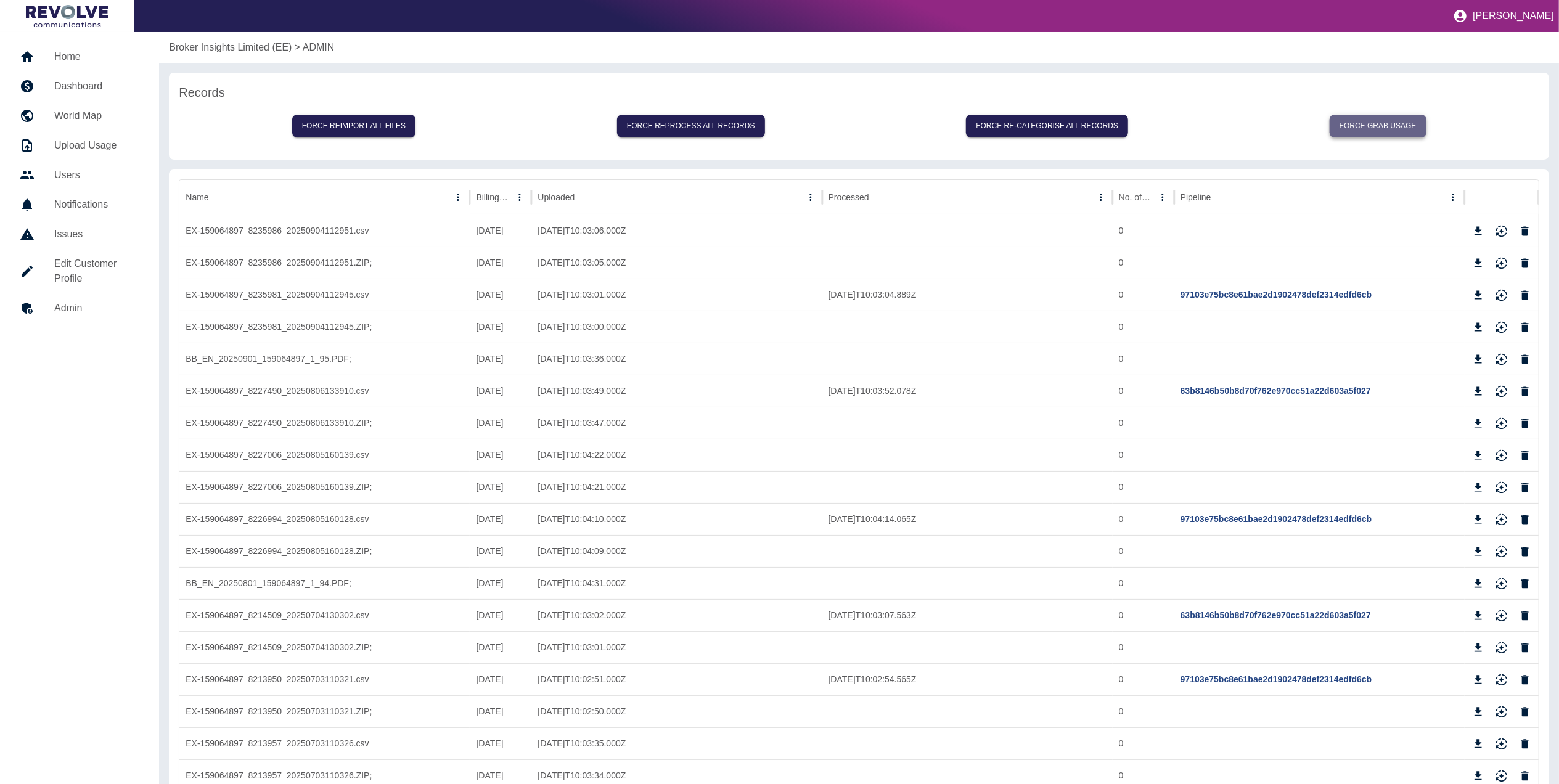
click at [1386, 119] on button "Force grab usage" at bounding box center [1377, 126] width 97 height 23
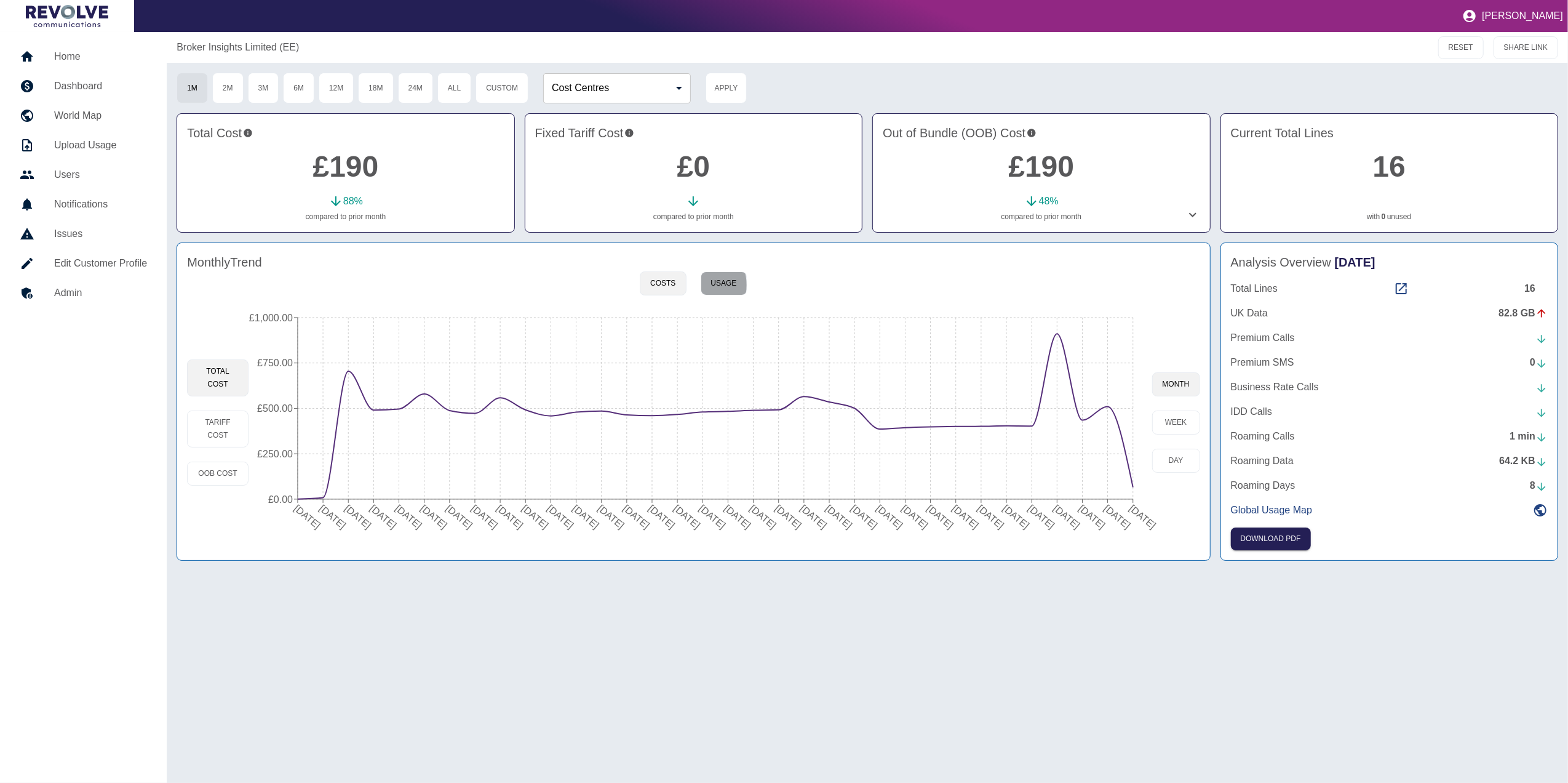
click at [704, 286] on button "Usage" at bounding box center [723, 283] width 47 height 24
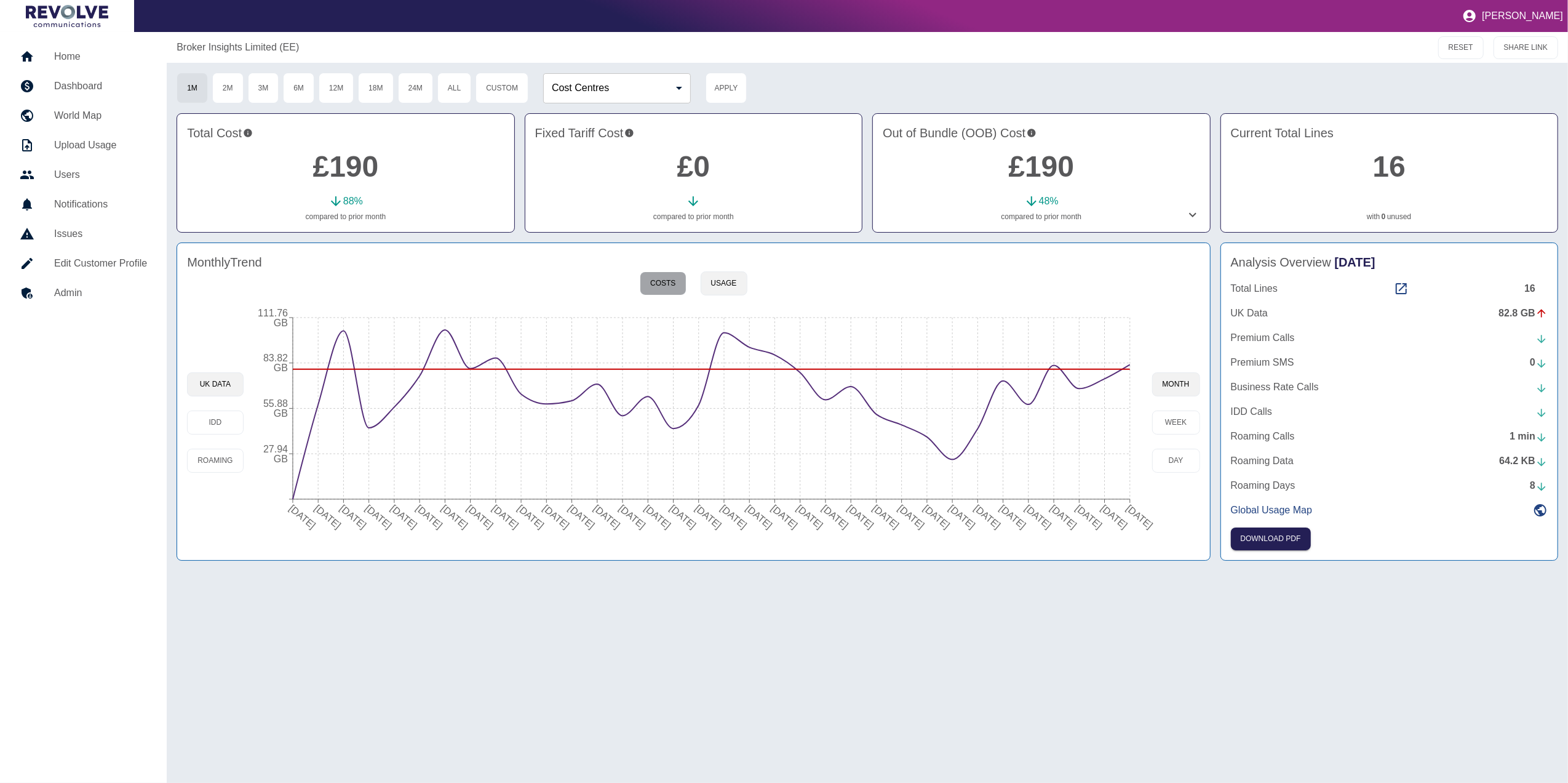
click at [668, 278] on button "Costs" at bounding box center [662, 283] width 46 height 24
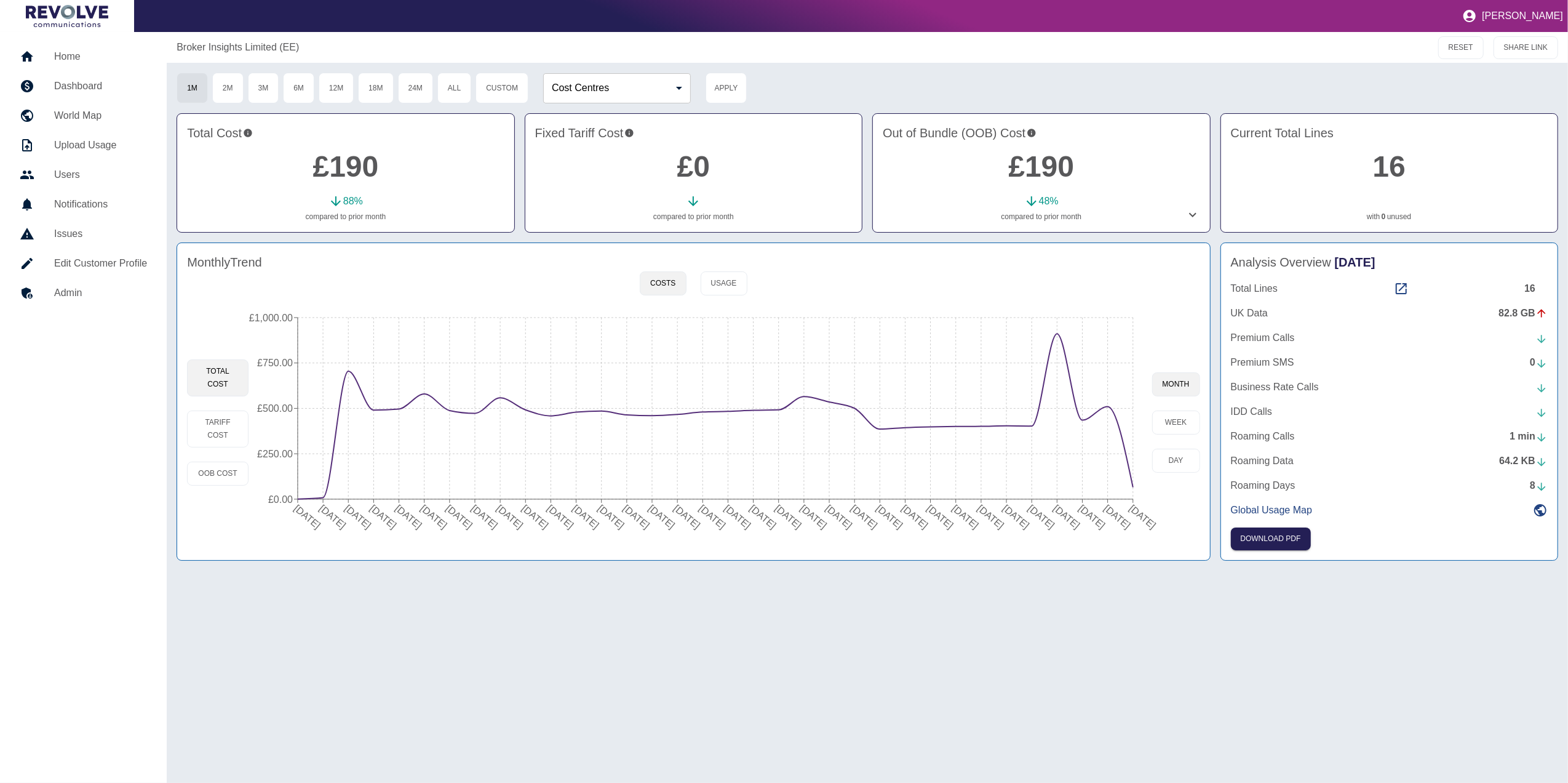
click at [92, 289] on h5 "Admin" at bounding box center [100, 293] width 93 height 15
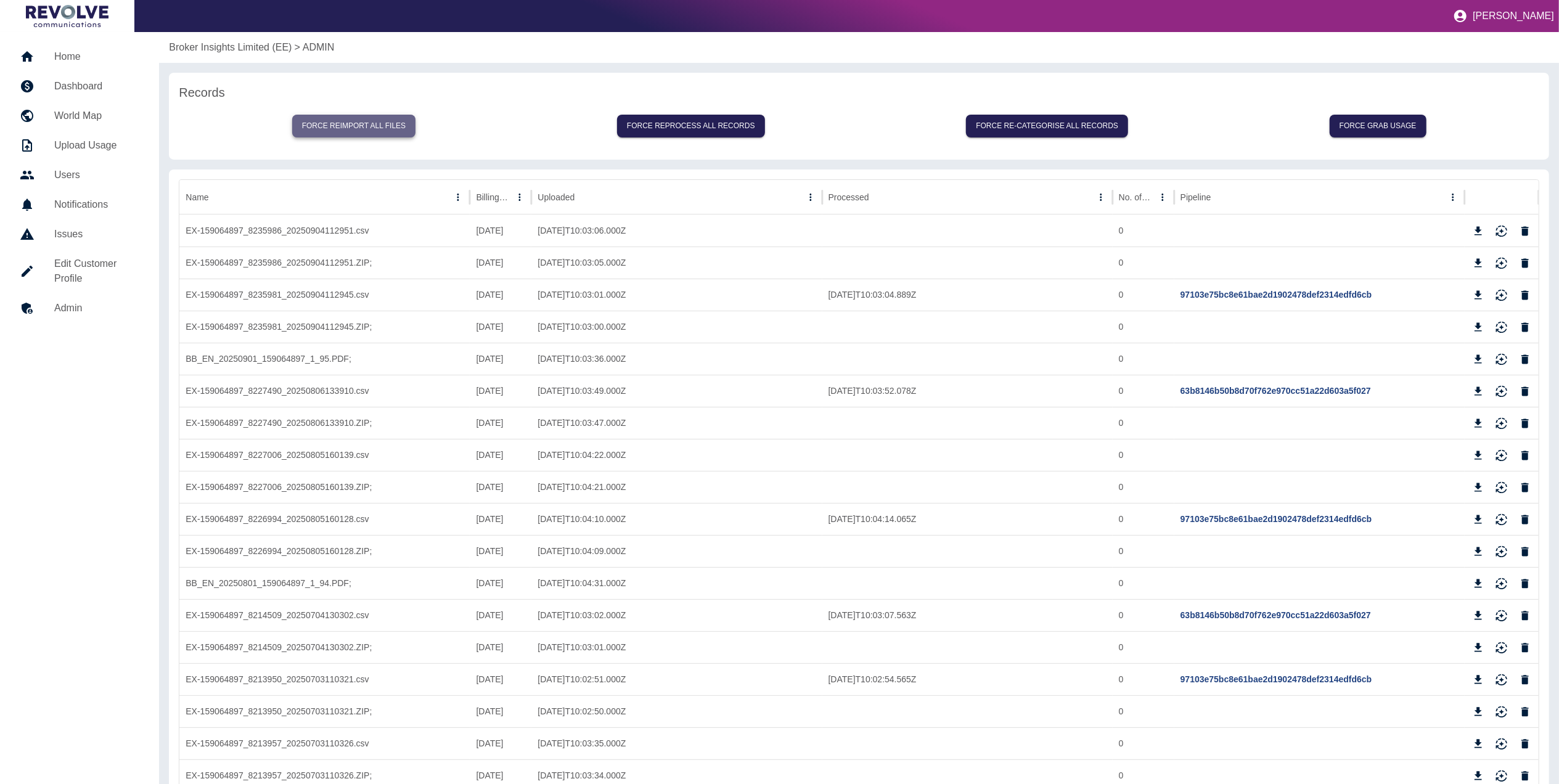
click at [380, 117] on button "Force reimport all files" at bounding box center [354, 126] width 124 height 23
click at [78, 86] on h5 "Dashboard" at bounding box center [96, 86] width 85 height 15
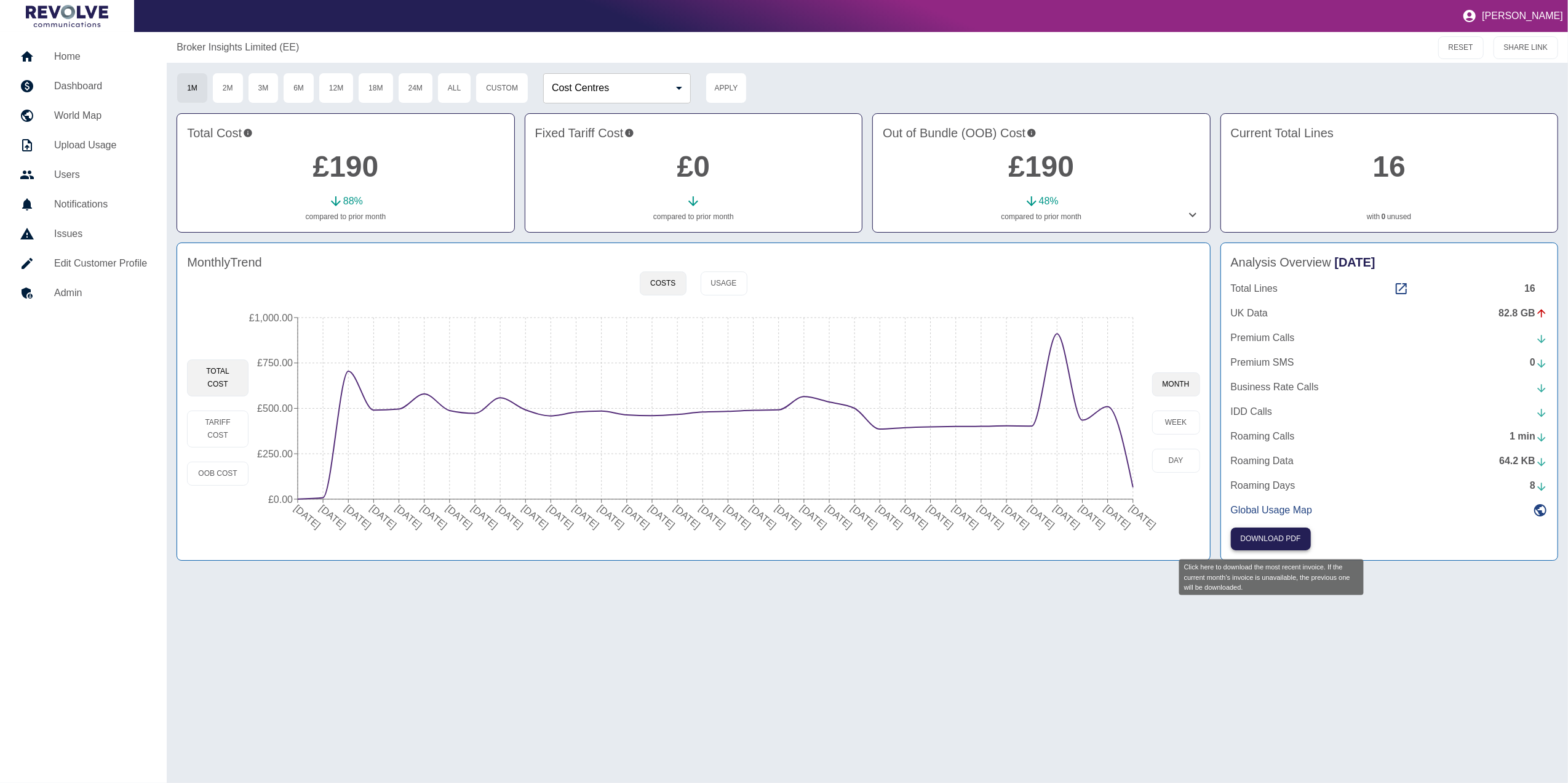
click at [1273, 545] on button "Download PDF" at bounding box center [1271, 538] width 80 height 23
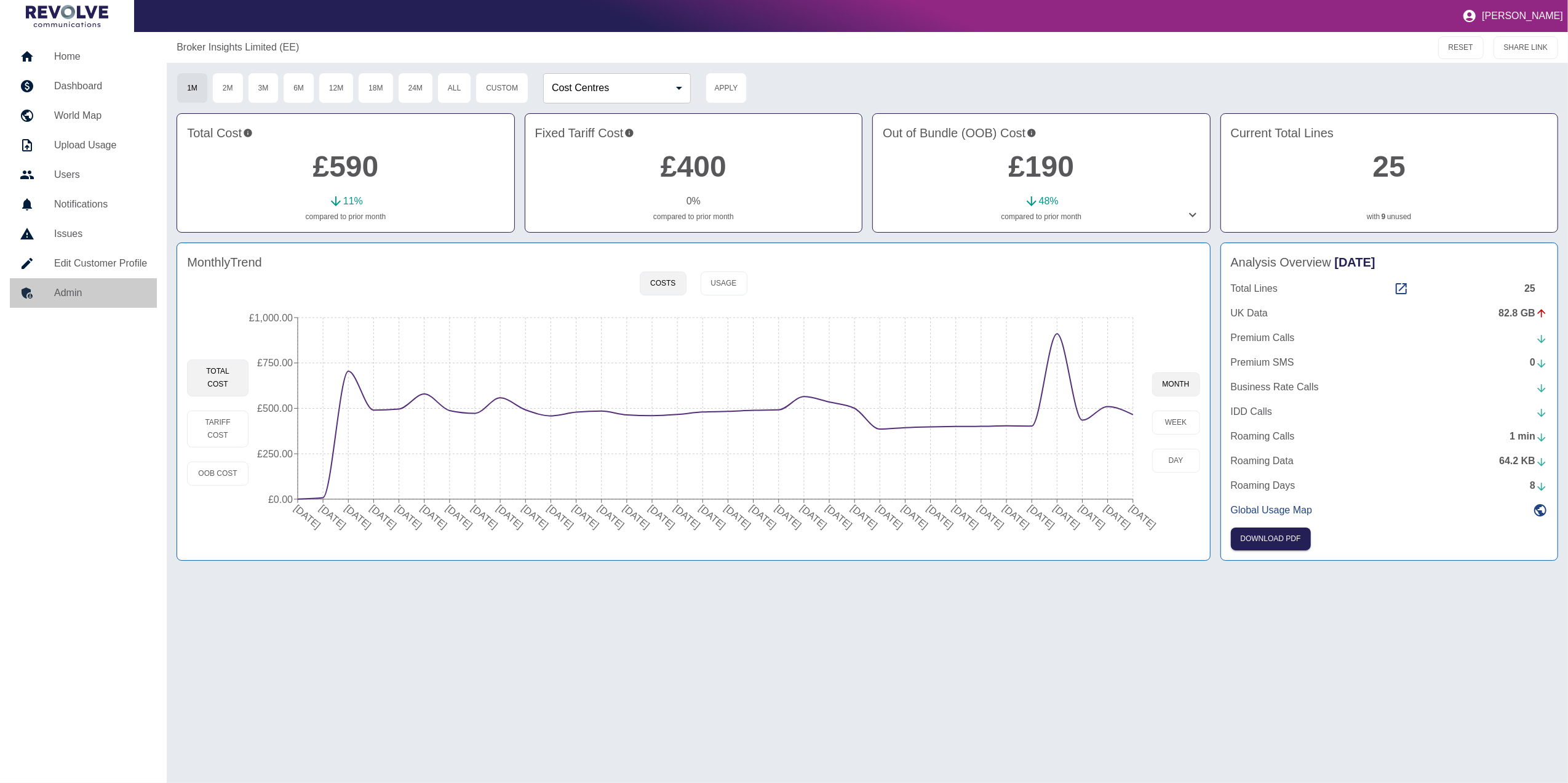
click at [97, 298] on h5 "Admin" at bounding box center [100, 293] width 93 height 15
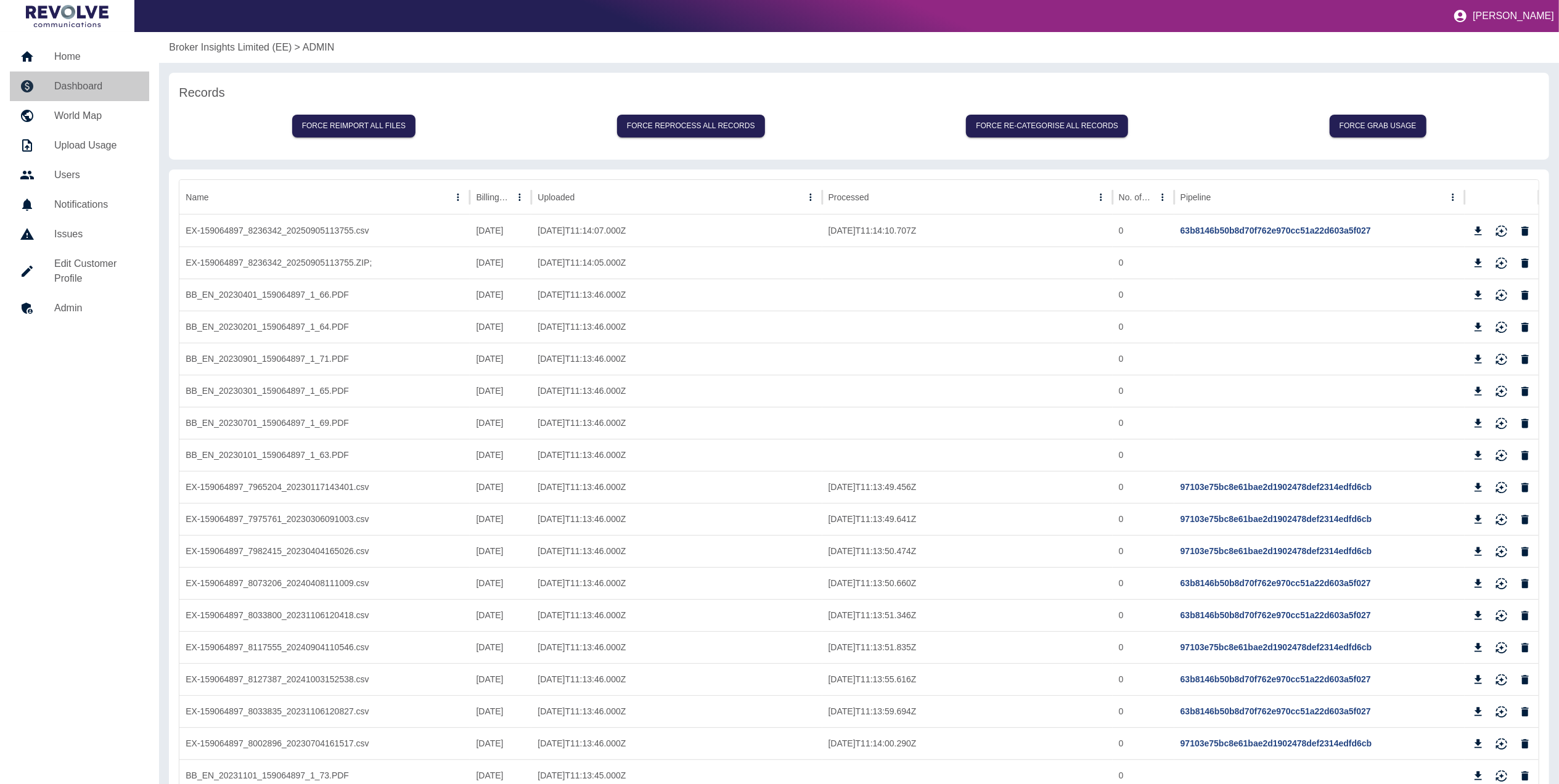
click at [96, 90] on h5 "Dashboard" at bounding box center [96, 86] width 85 height 15
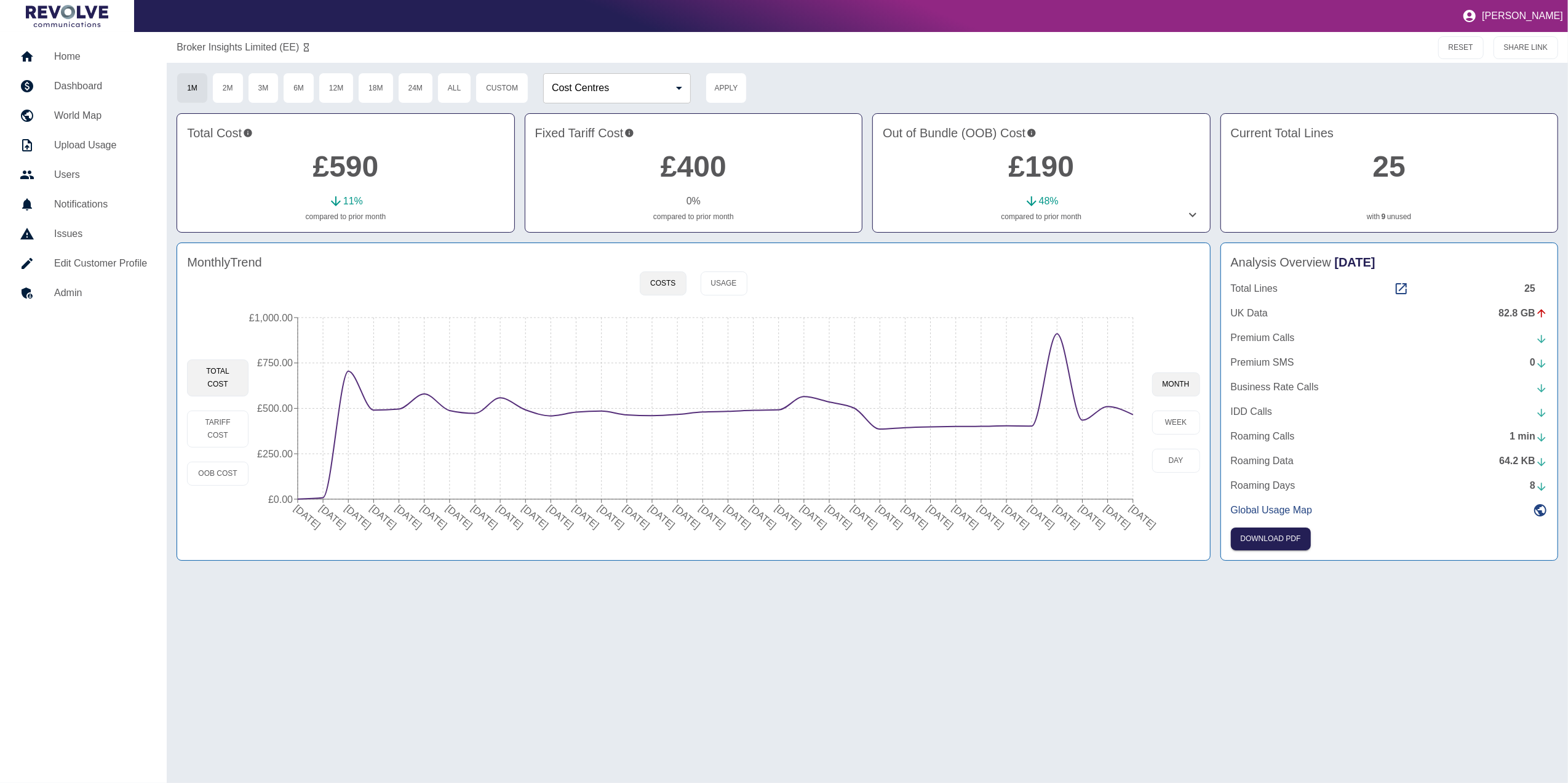
click at [1382, 215] on link "9" at bounding box center [1384, 216] width 4 height 11
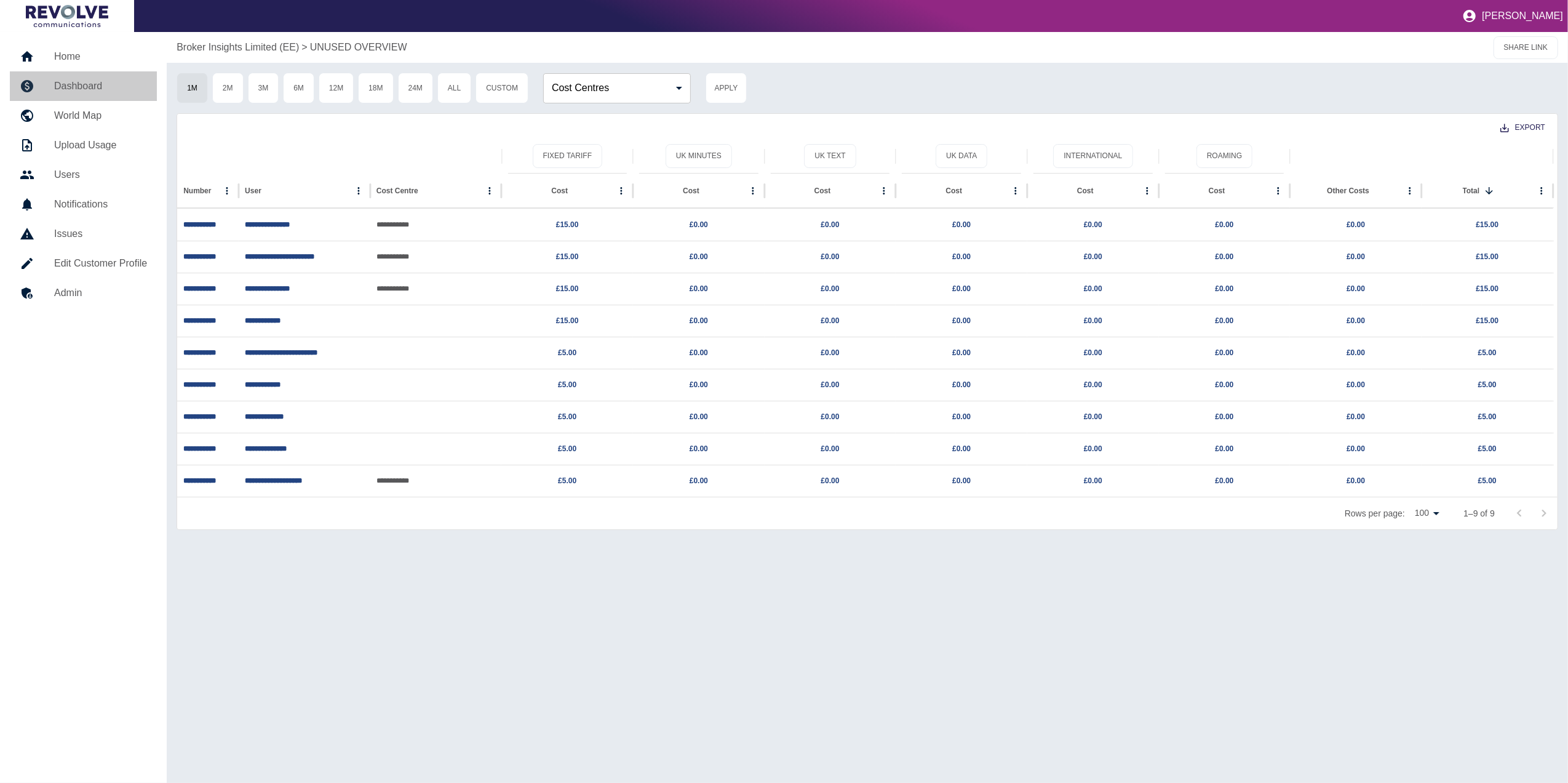
click at [90, 92] on h5 "Dashboard" at bounding box center [100, 86] width 93 height 15
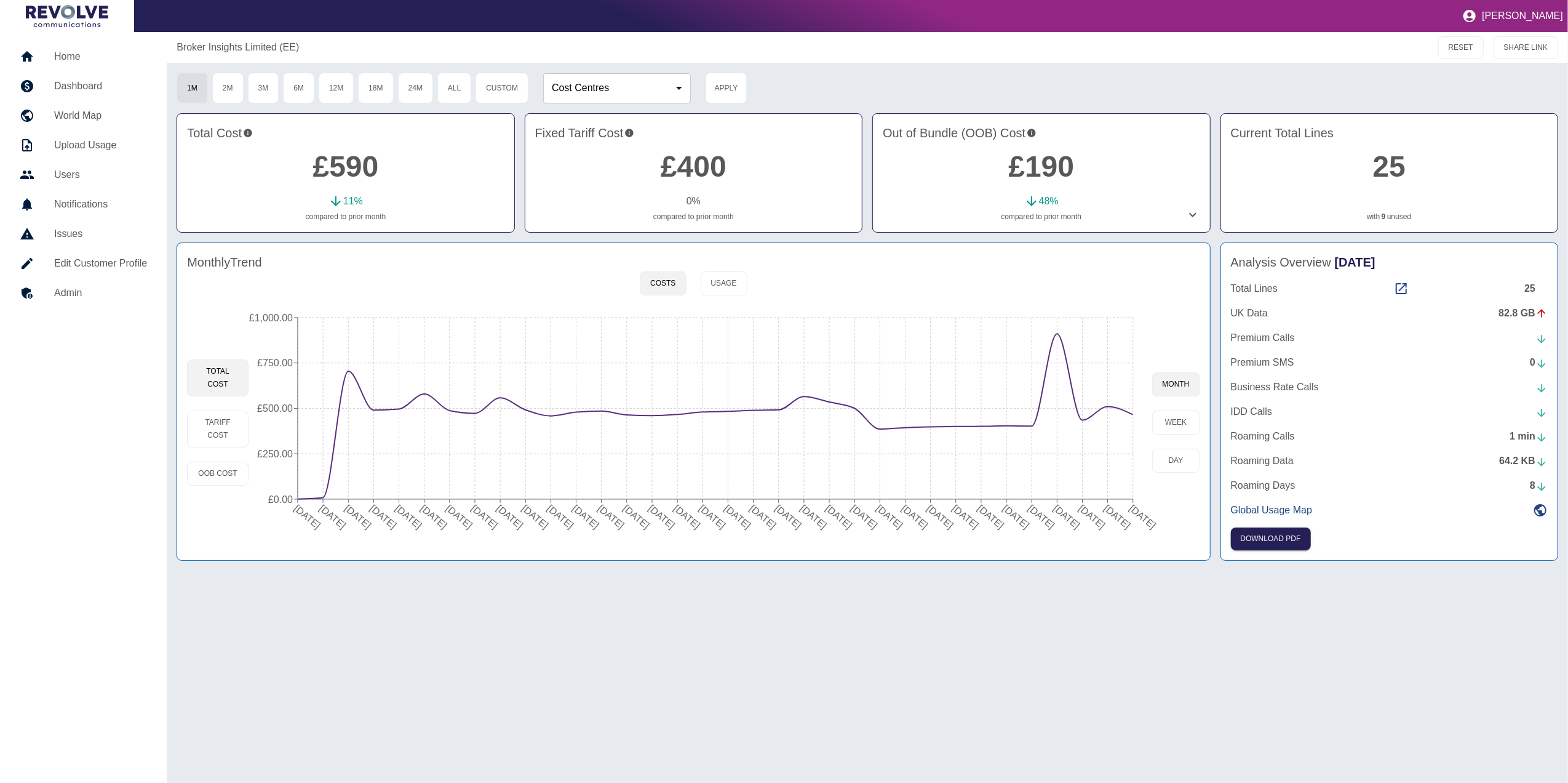
click at [1382, 216] on link "9" at bounding box center [1384, 216] width 4 height 11
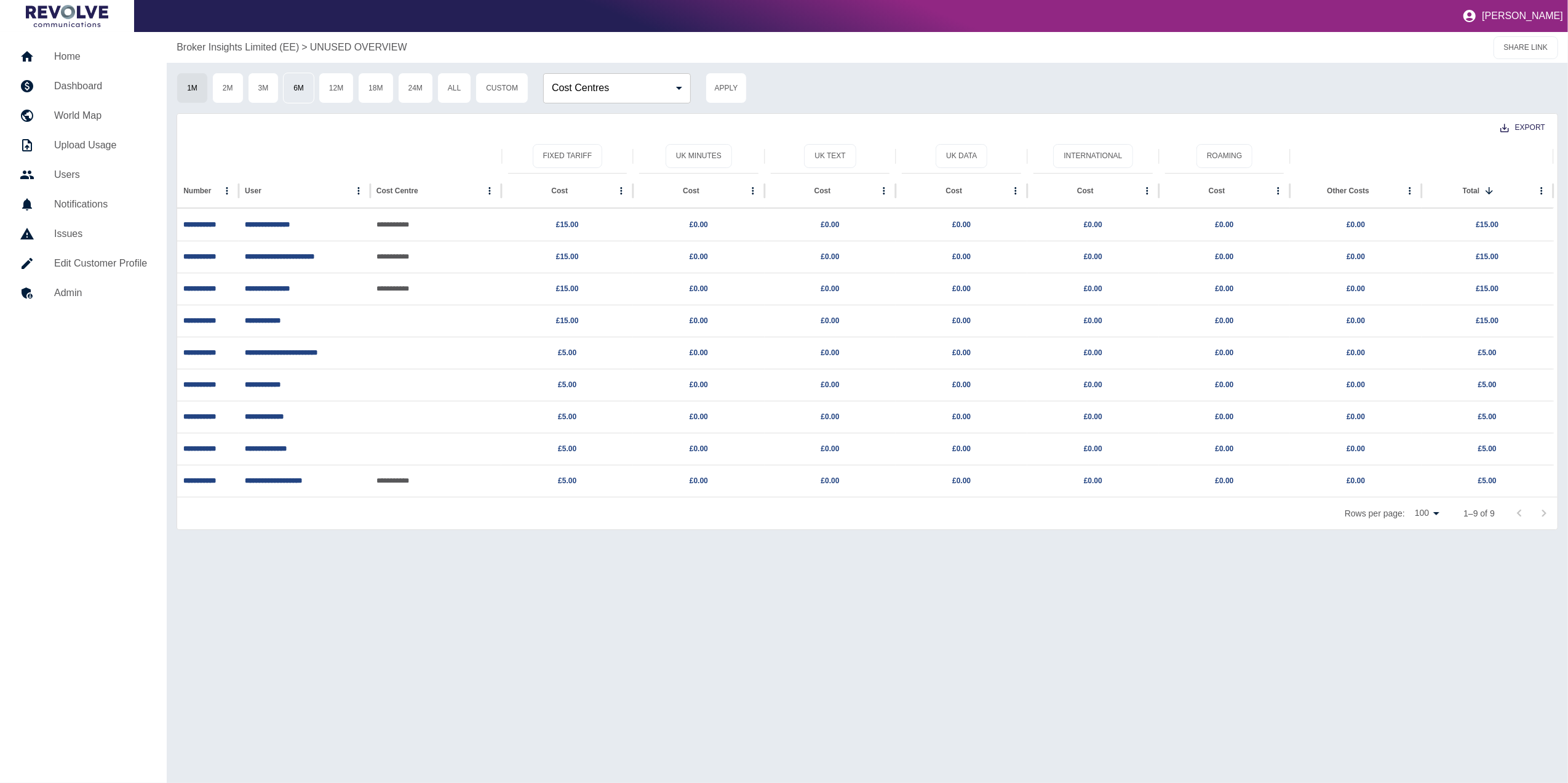
click at [303, 84] on button "6M" at bounding box center [298, 88] width 31 height 31
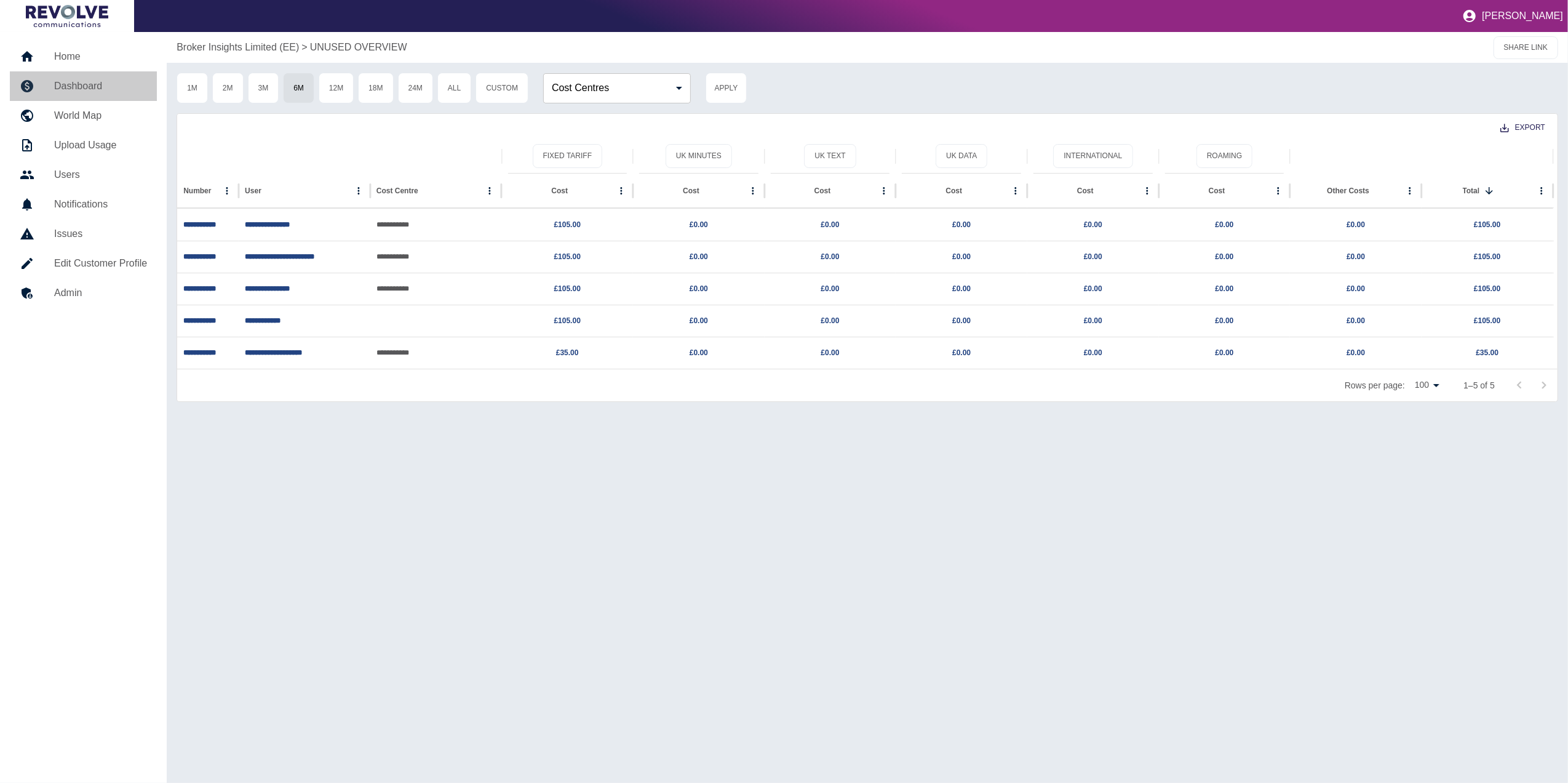
click at [79, 90] on h5 "Dashboard" at bounding box center [100, 86] width 93 height 15
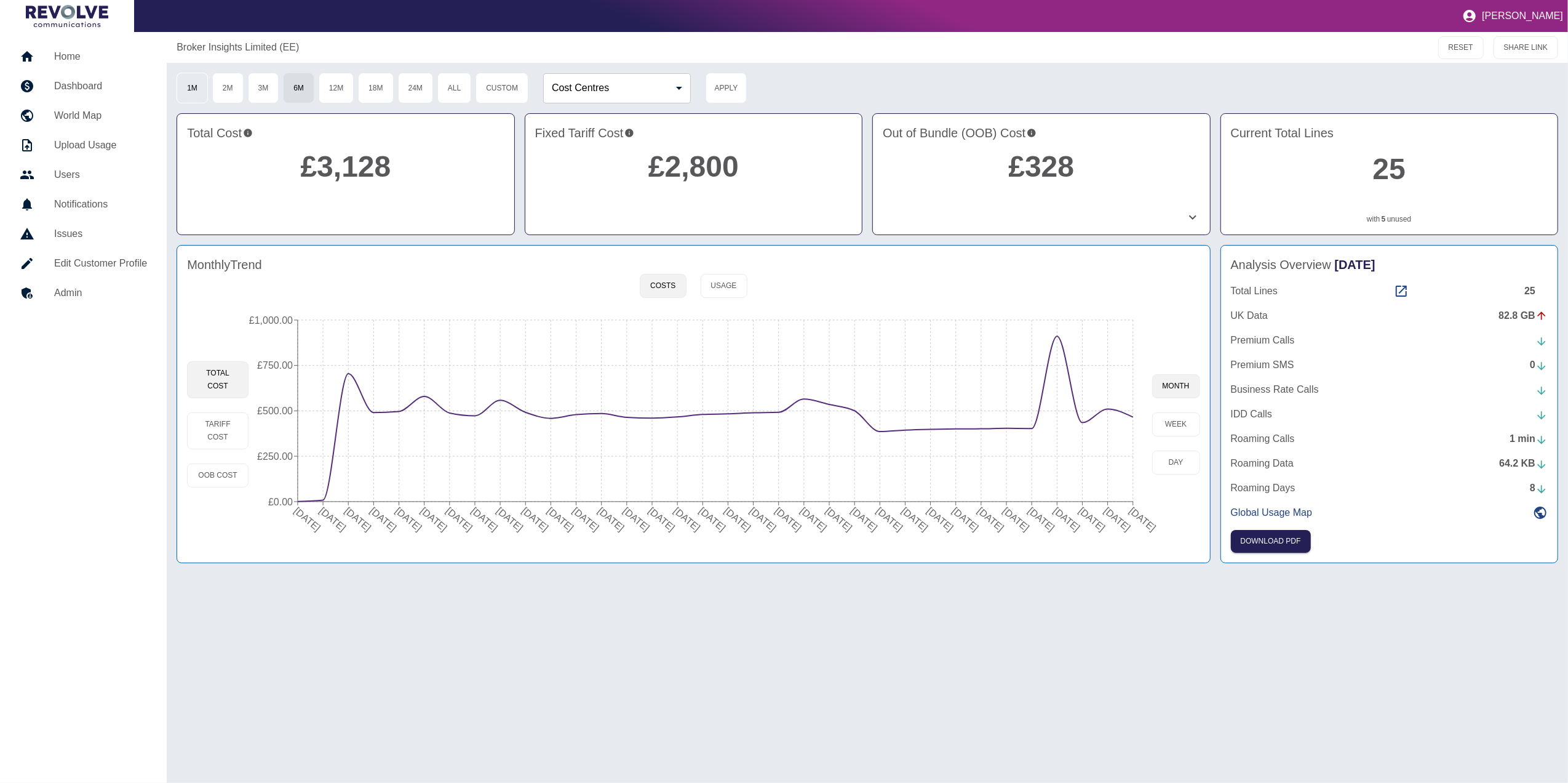
click at [208, 85] on button "1M" at bounding box center [191, 88] width 31 height 31
click at [1129, 415] on circle at bounding box center [1134, 414] width 10 height 10
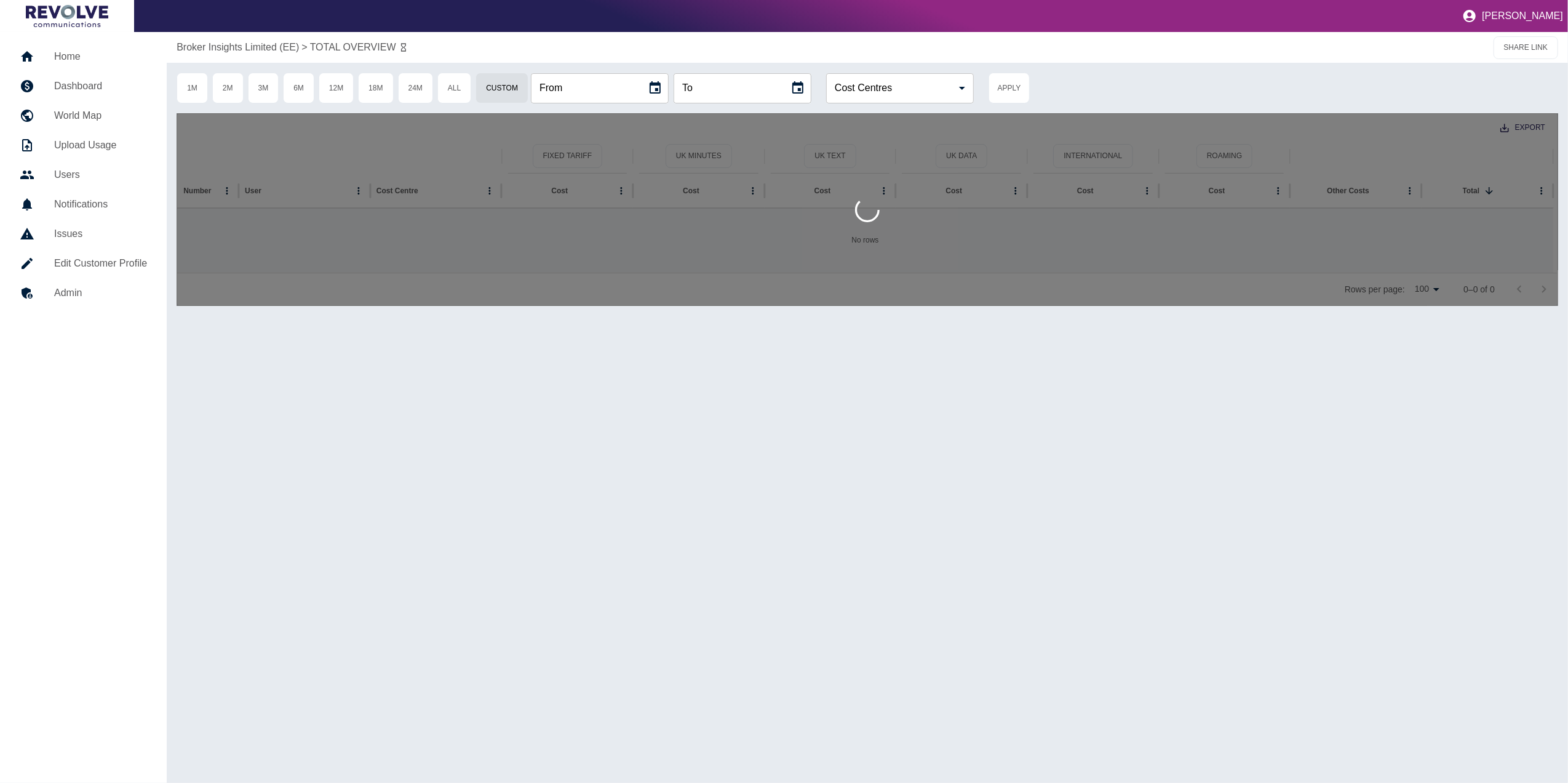
type input "**********"
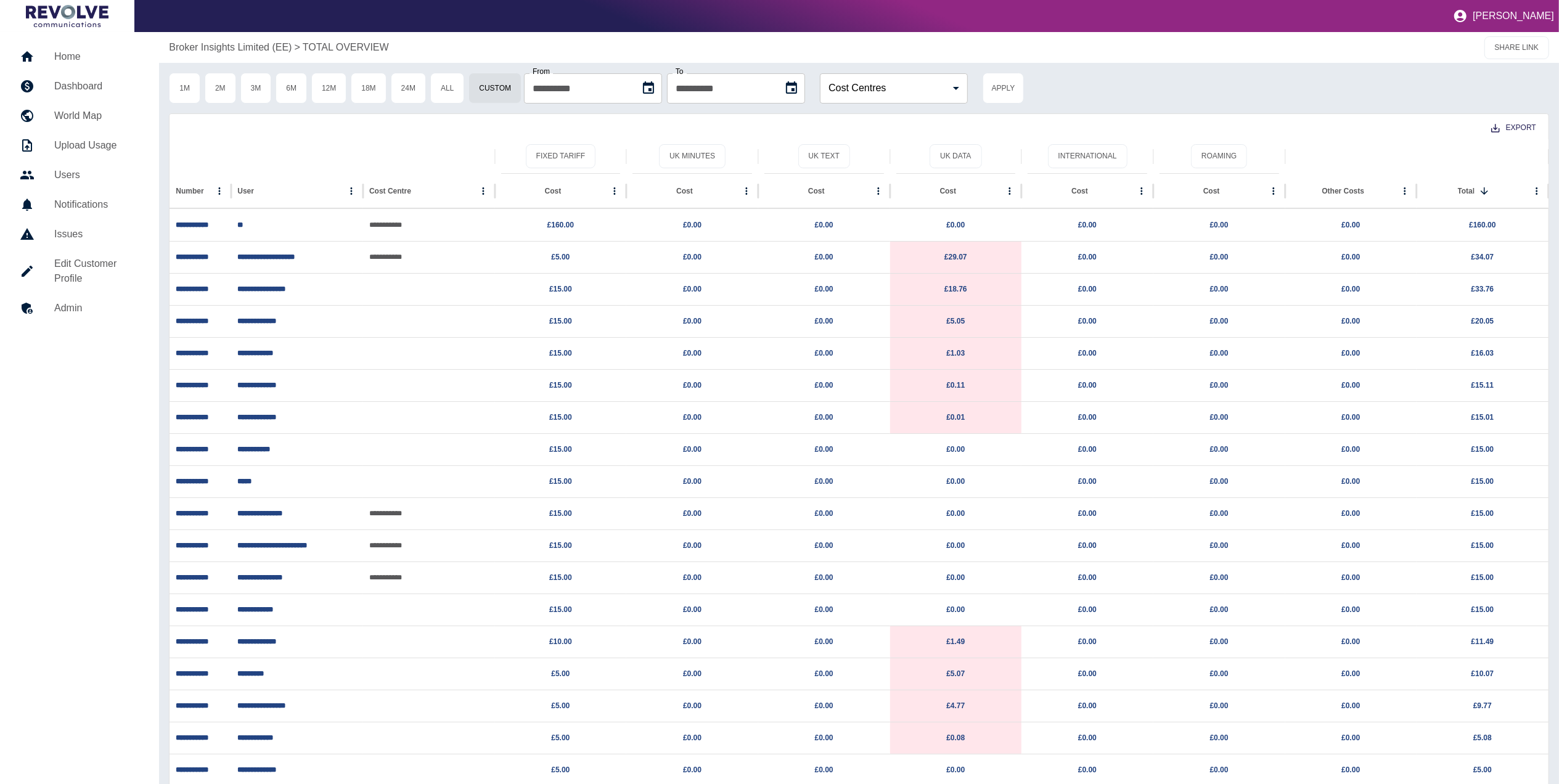
click at [95, 75] on link "Dashboard" at bounding box center [80, 87] width 140 height 30
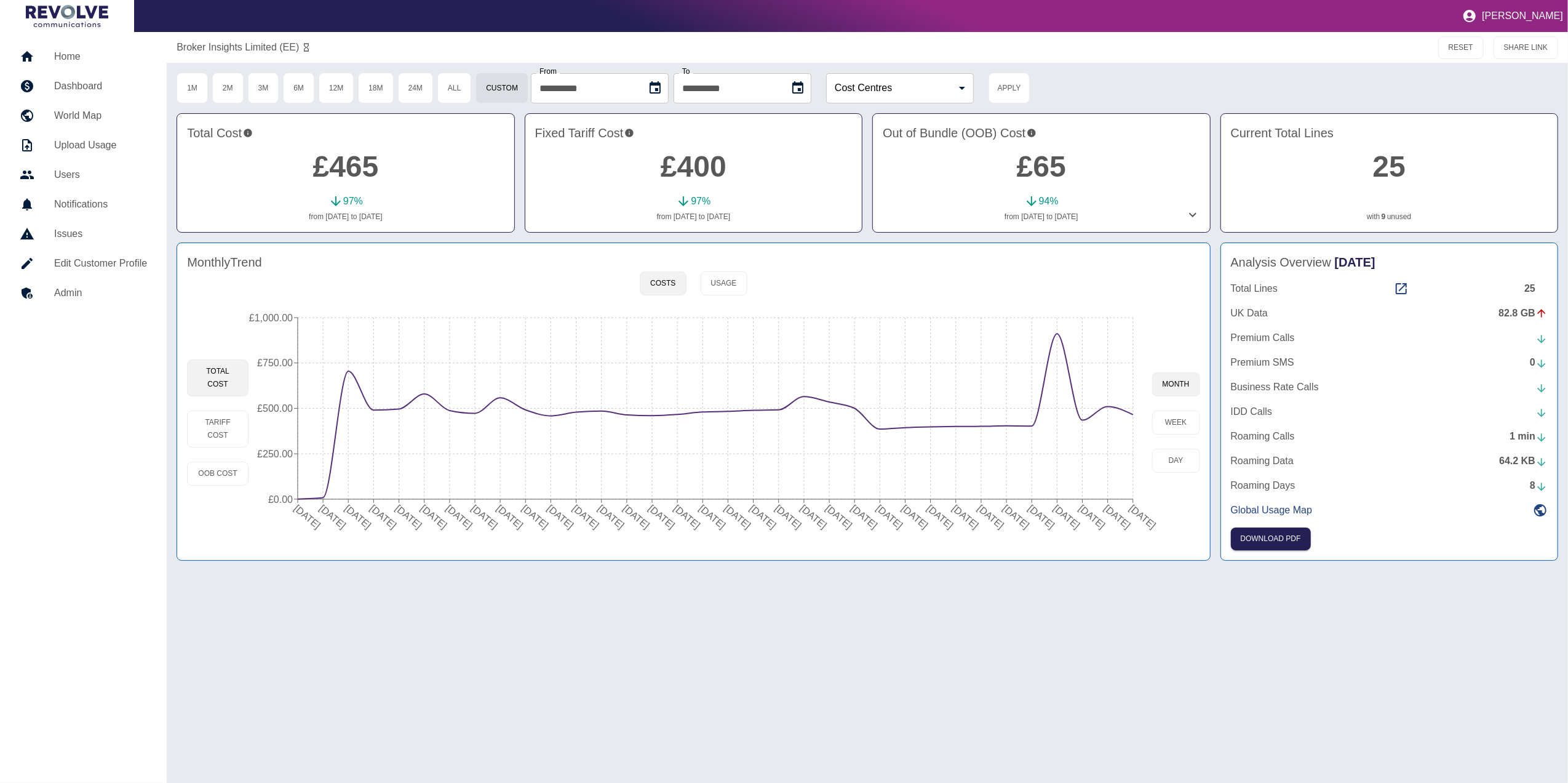
click at [110, 53] on h5 "Home" at bounding box center [100, 56] width 93 height 15
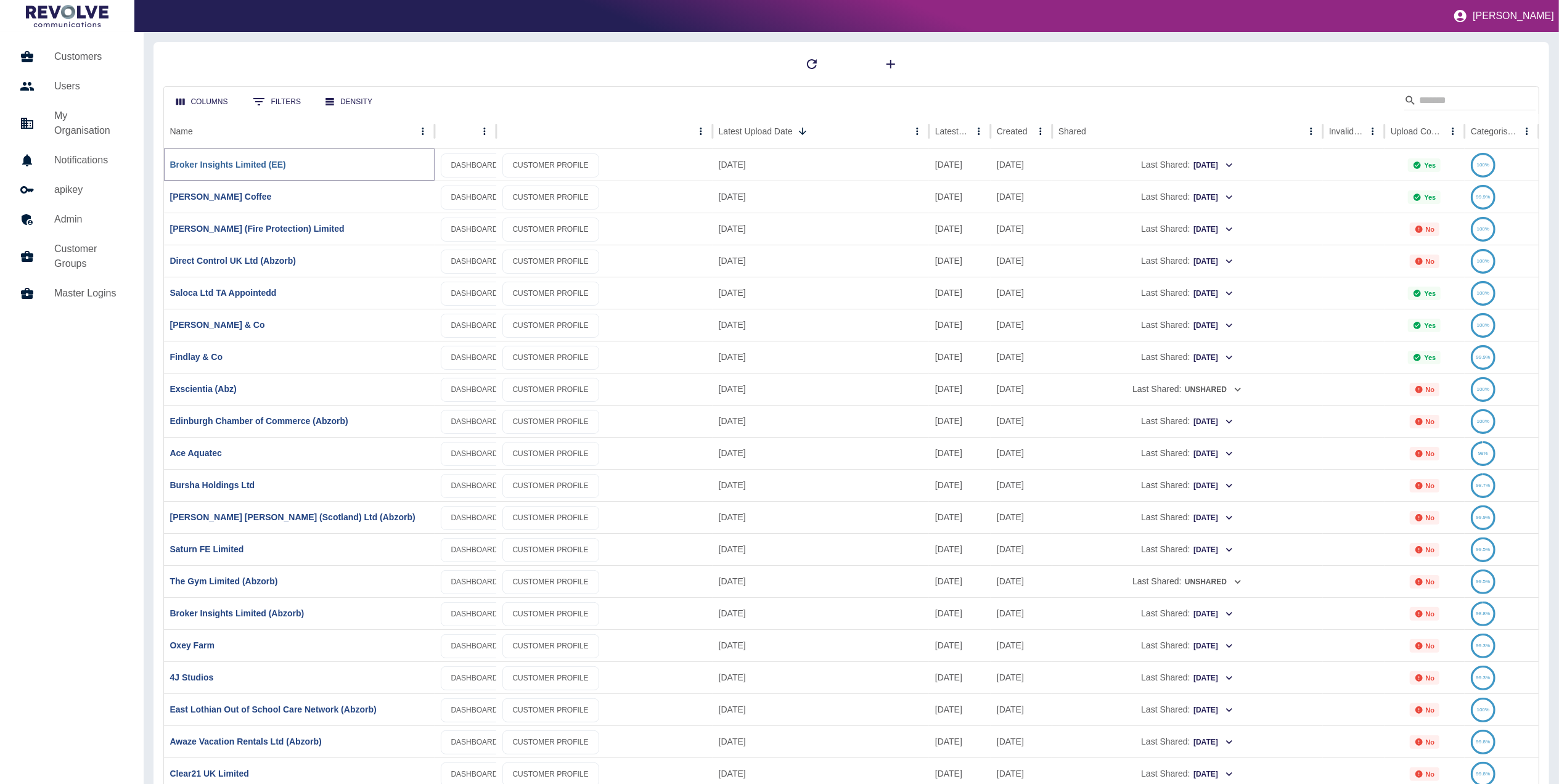
click at [263, 166] on link "Broker Insights Limited (EE)" at bounding box center [228, 165] width 116 height 10
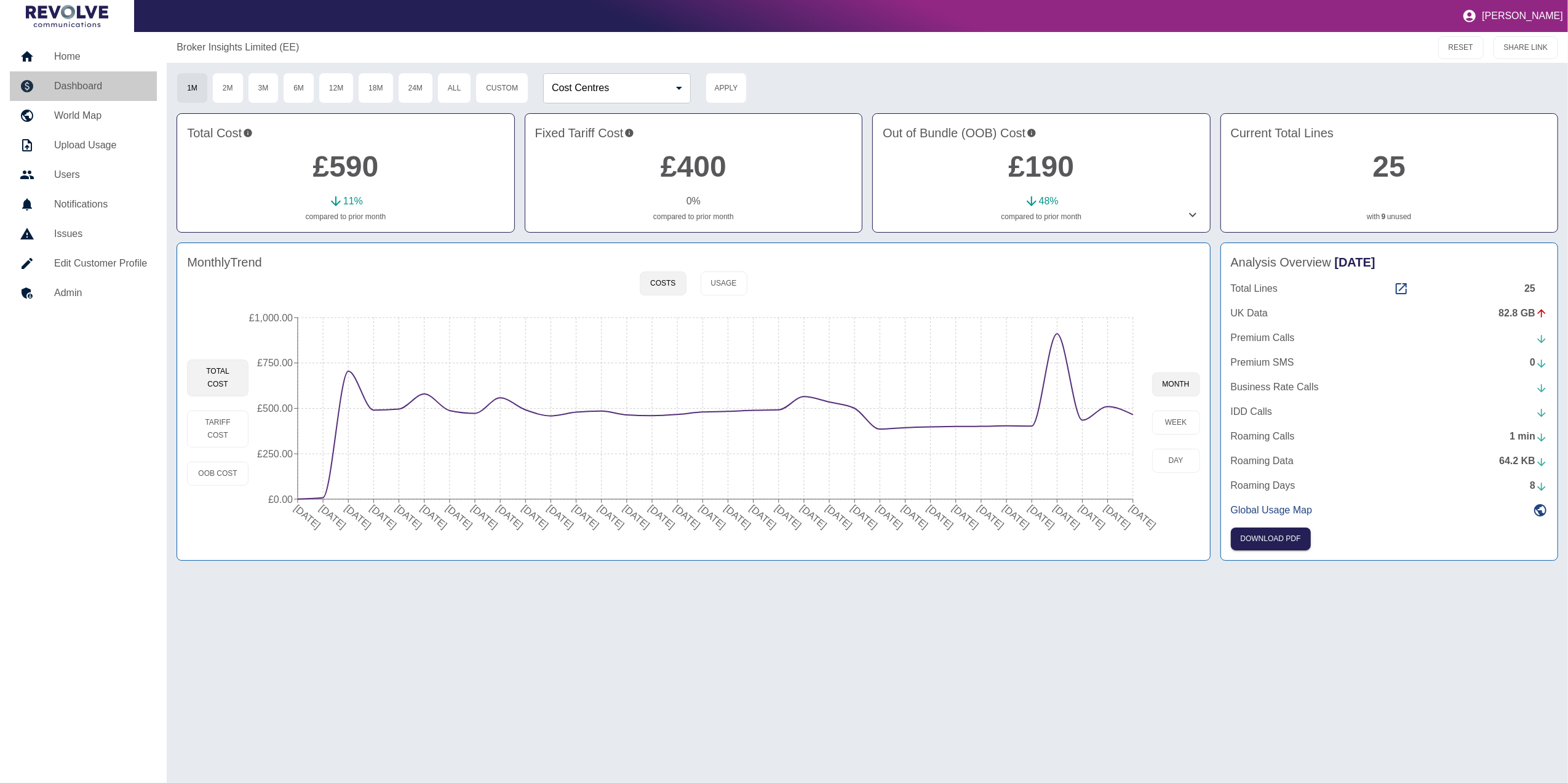
click at [94, 72] on link "Dashboard" at bounding box center [84, 87] width 147 height 30
click at [67, 51] on h5 "Home" at bounding box center [100, 56] width 93 height 15
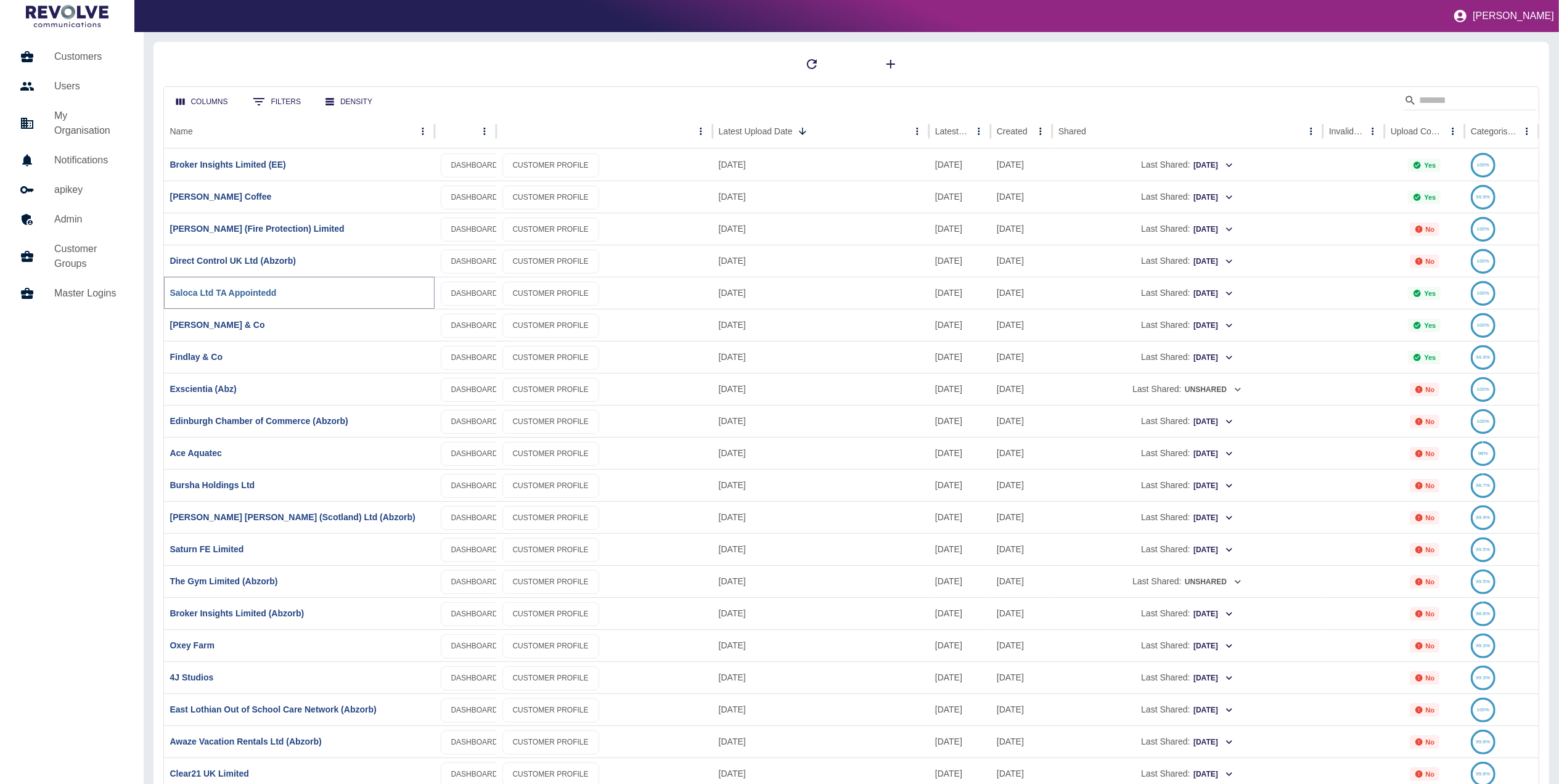
click at [251, 292] on link "Saloca Ltd TA Appointedd" at bounding box center [223, 292] width 107 height 10
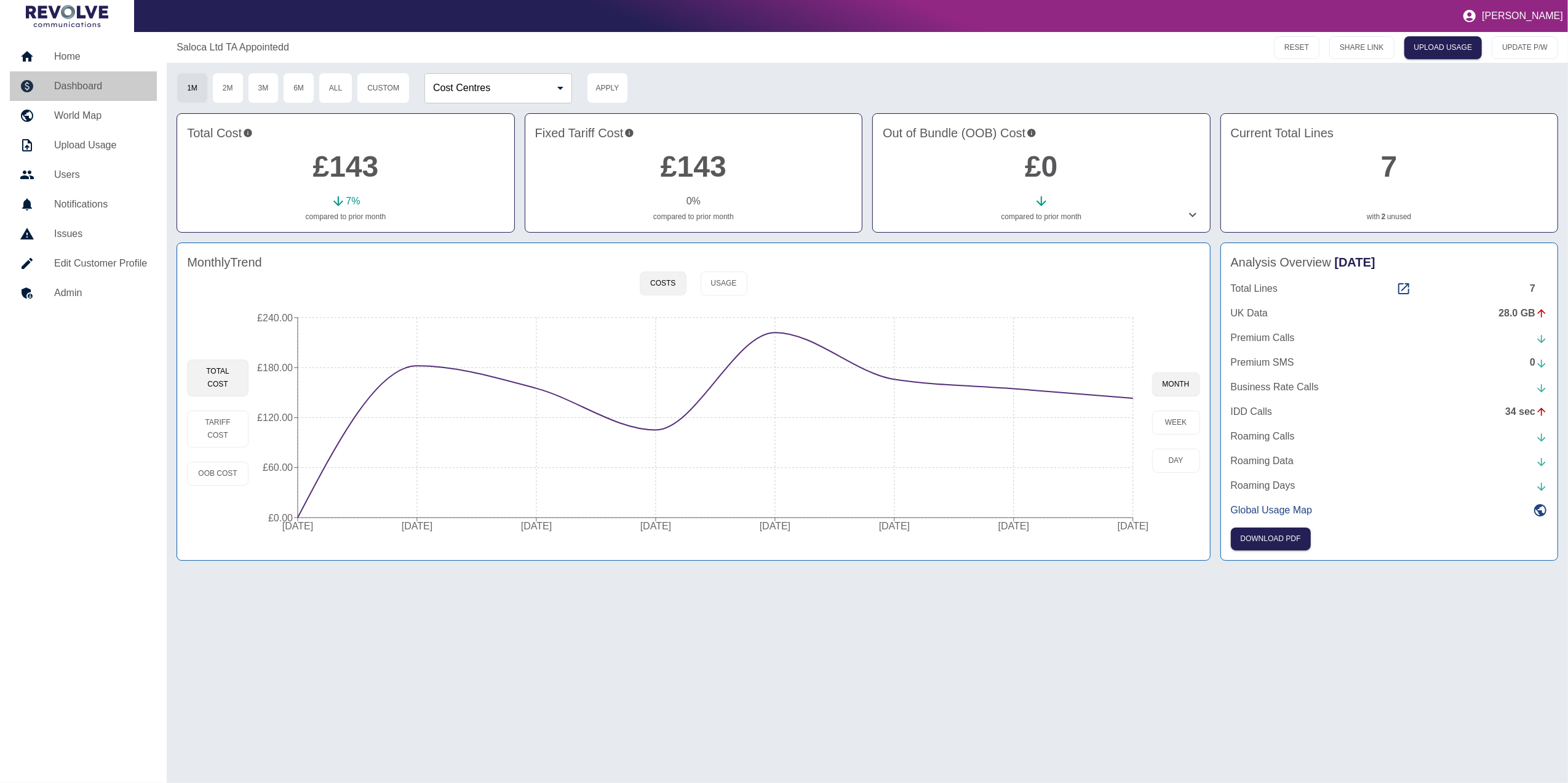
click at [68, 89] on h5 "Dashboard" at bounding box center [100, 86] width 93 height 15
click at [115, 43] on link "Home" at bounding box center [84, 57] width 147 height 30
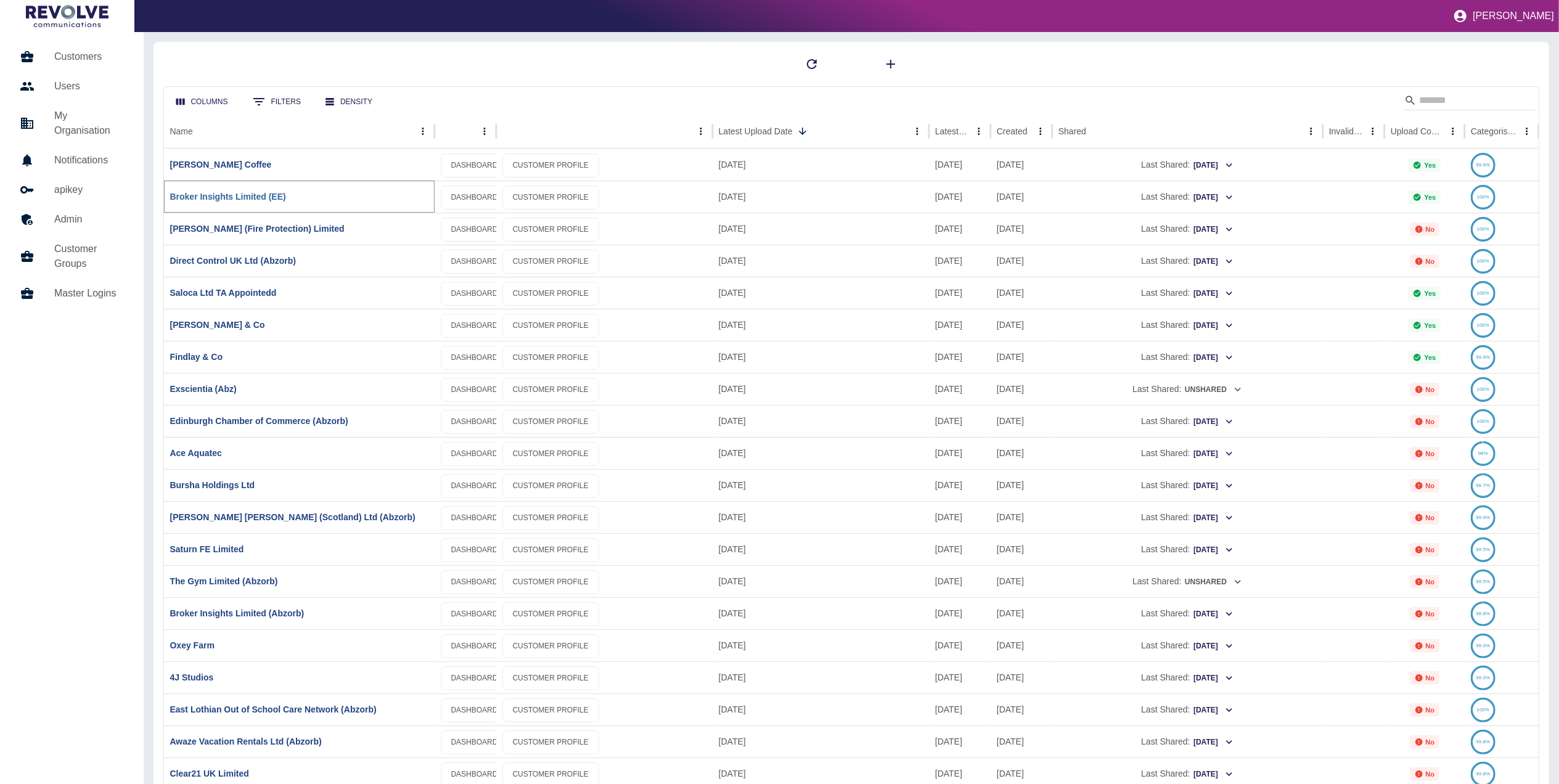
click at [276, 196] on link "Broker Insights Limited (EE)" at bounding box center [228, 196] width 116 height 10
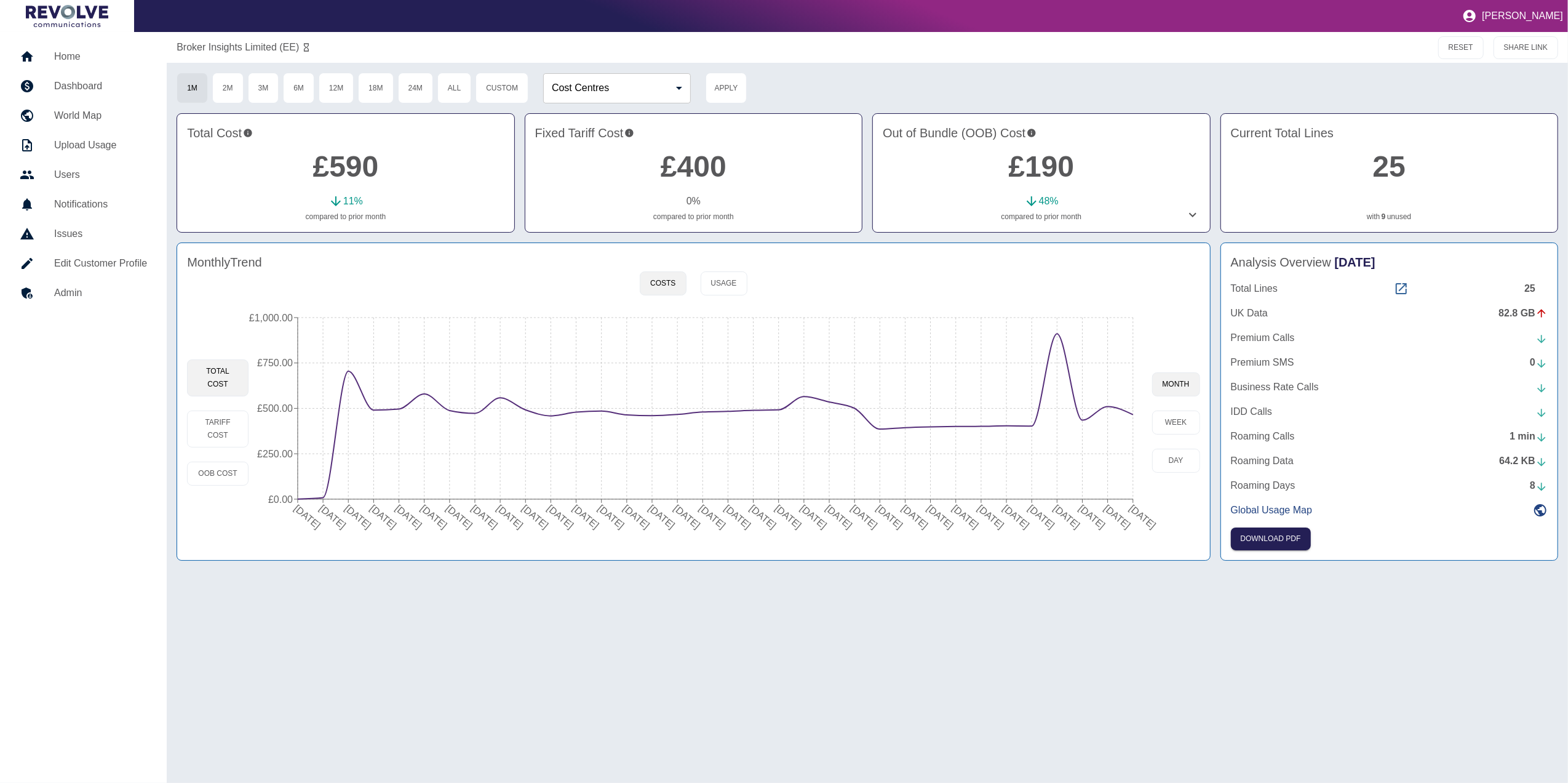
click at [1402, 291] on icon at bounding box center [1401, 288] width 11 height 11
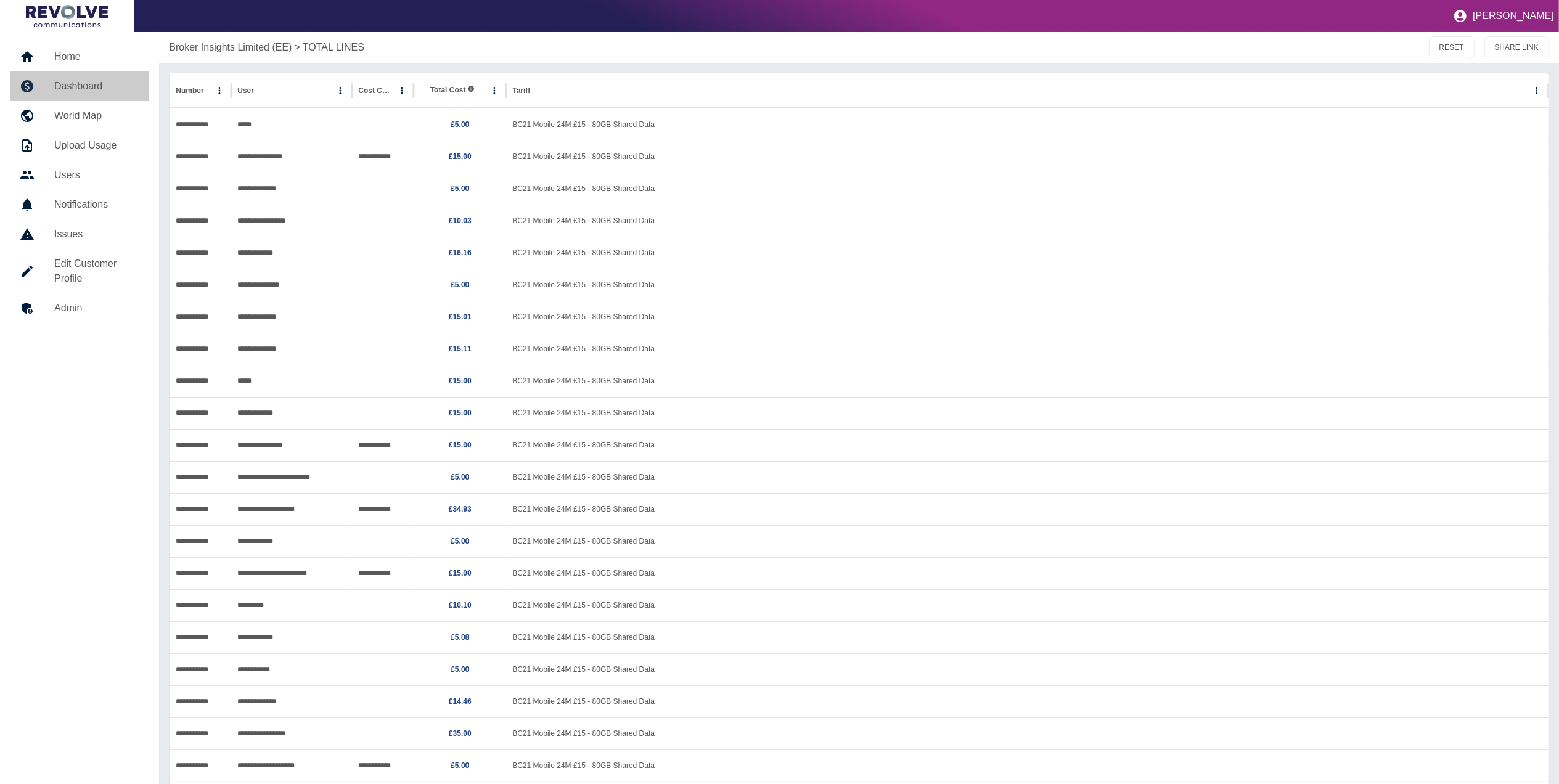
click at [102, 82] on h5 "Dashboard" at bounding box center [96, 86] width 85 height 15
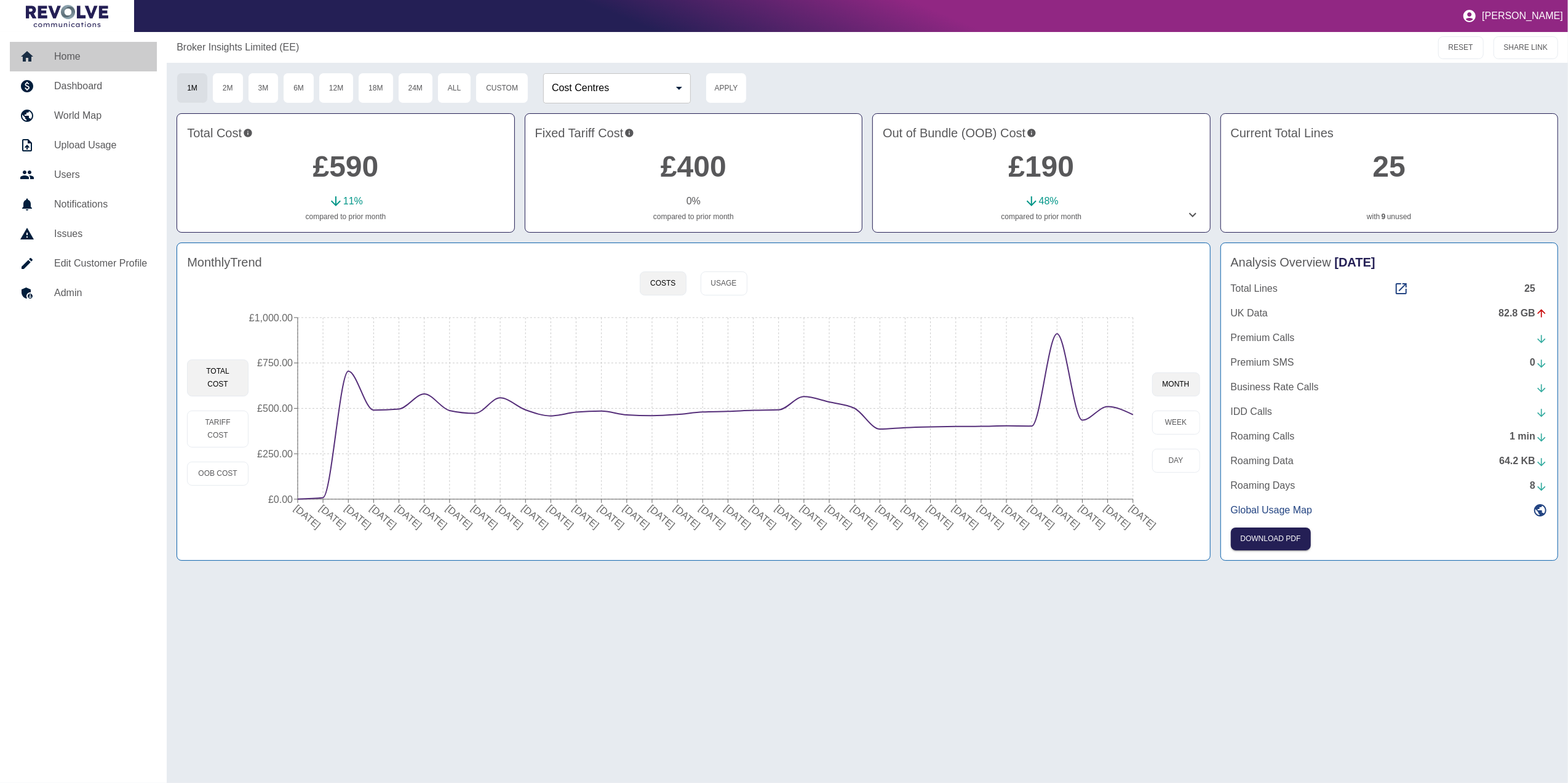
click at [72, 50] on h5 "Home" at bounding box center [100, 56] width 93 height 15
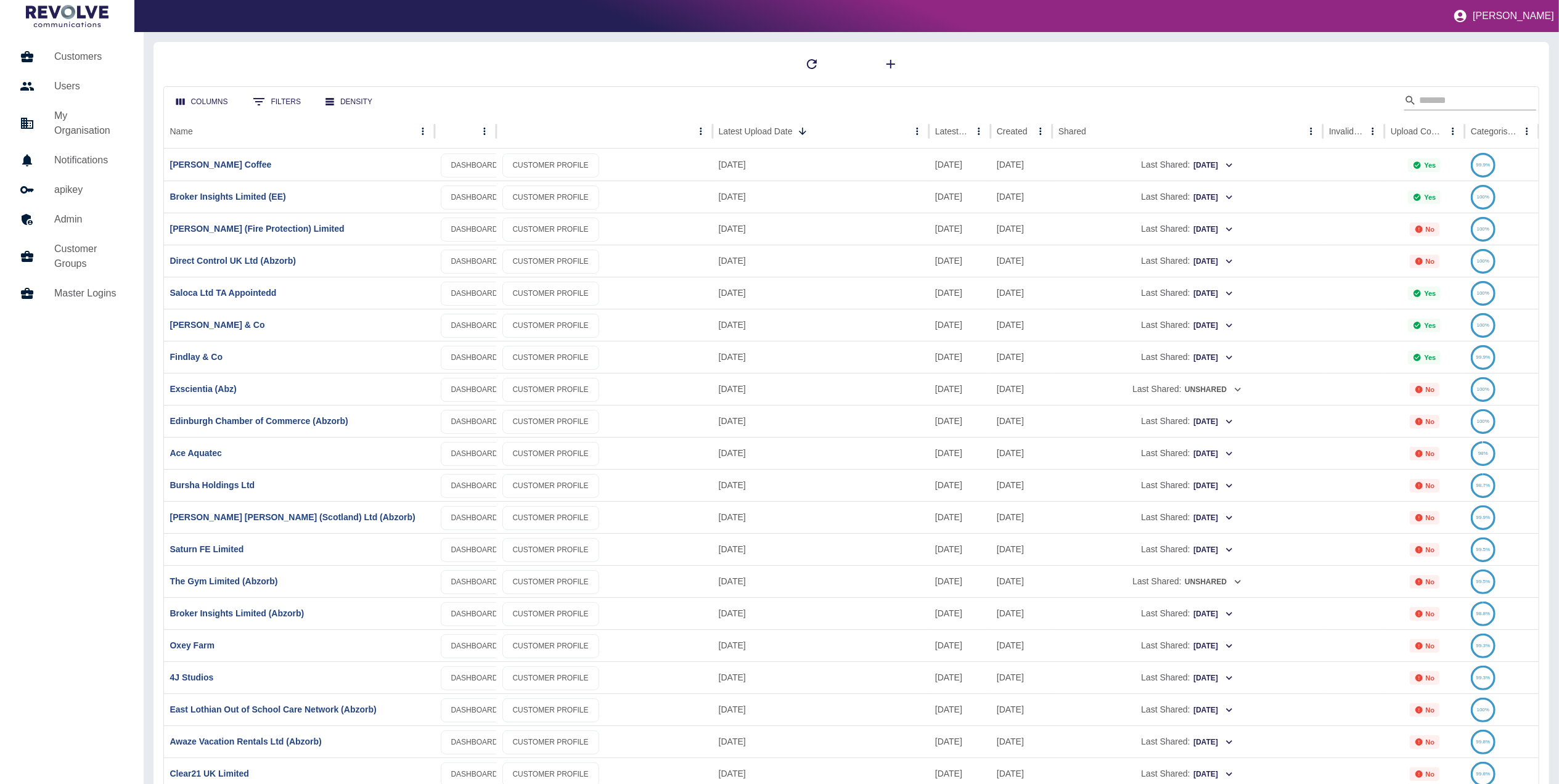
click at [1445, 98] on input "Search" at bounding box center [1468, 101] width 99 height 20
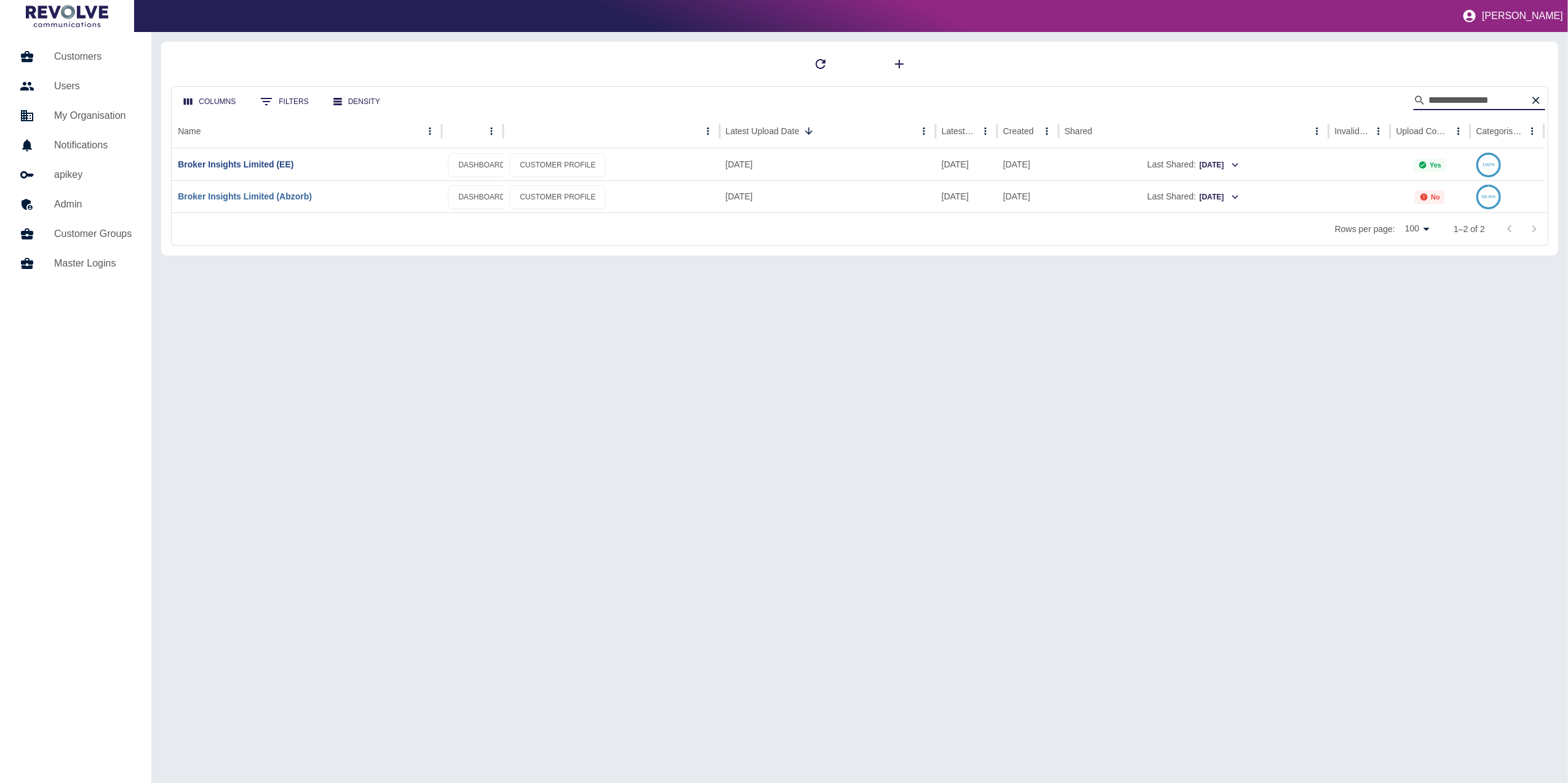
type input "**********"
click at [260, 193] on link "Broker Insights Limited (Abzorb)" at bounding box center [244, 196] width 134 height 10
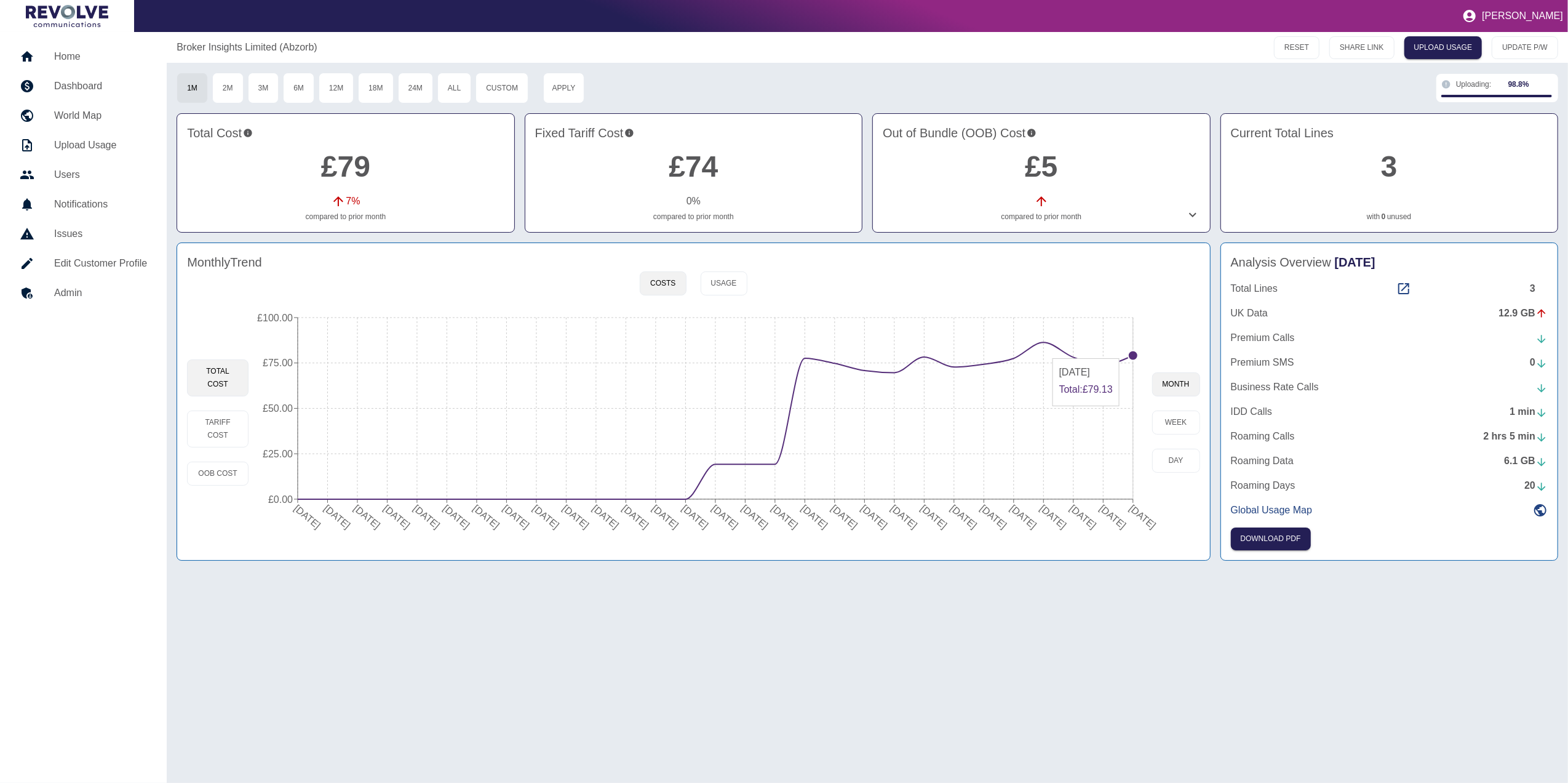
click at [1131, 353] on circle at bounding box center [1134, 356] width 10 height 10
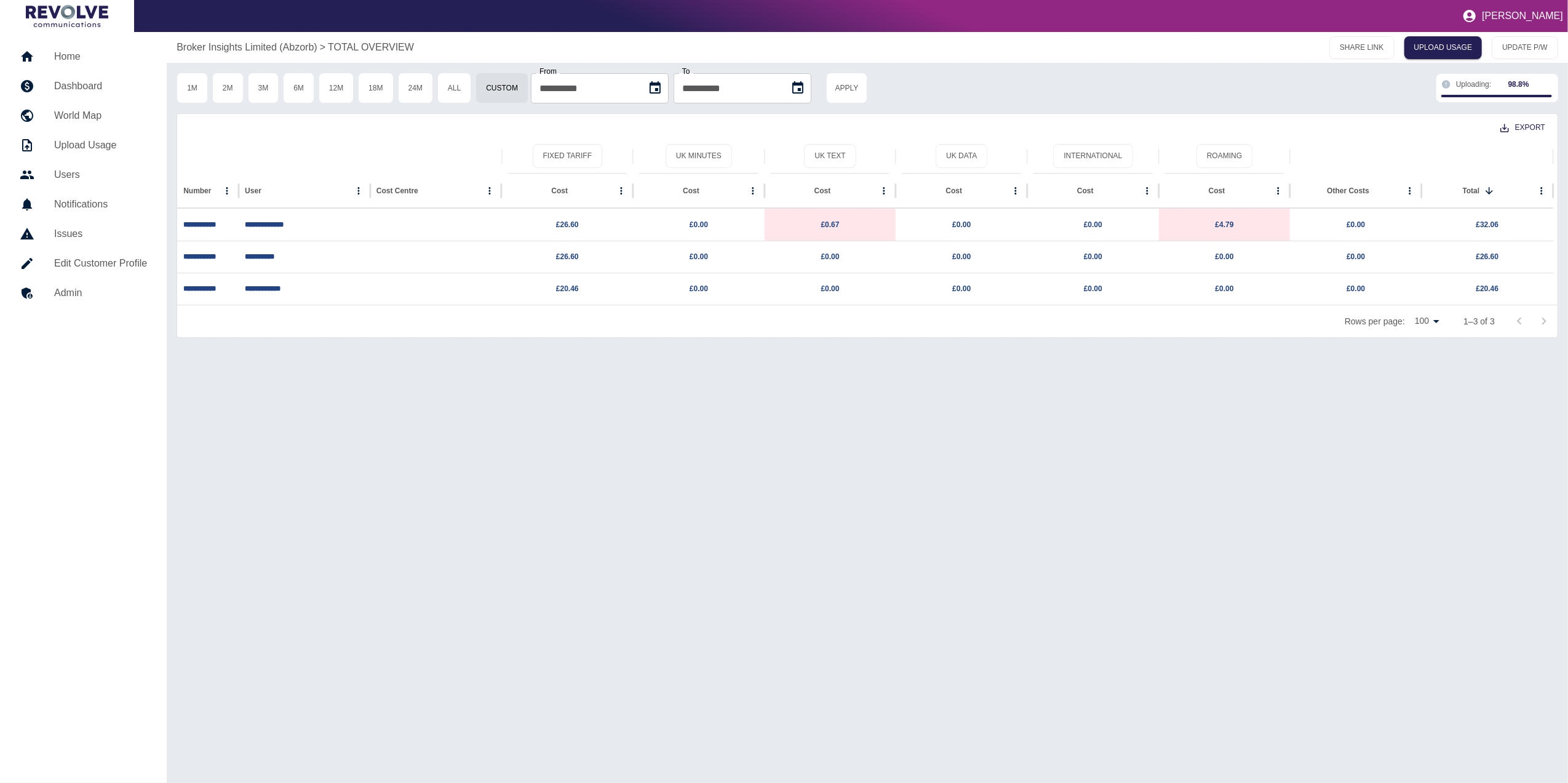
click at [102, 79] on h5 "Dashboard" at bounding box center [100, 86] width 93 height 15
